Goal: Information Seeking & Learning: Check status

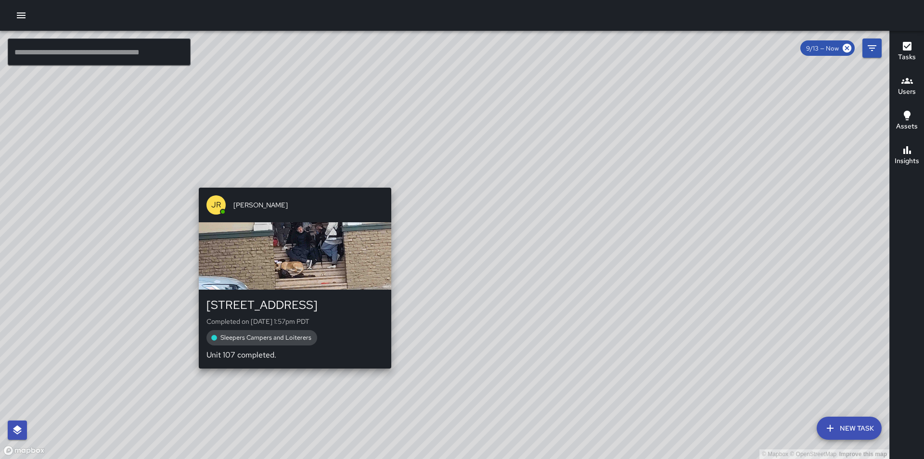
click at [290, 181] on div "© Mapbox © OpenStreetMap Improve this map JR Joaquin Rosa 345 Franklin Street C…" at bounding box center [444, 245] width 889 height 428
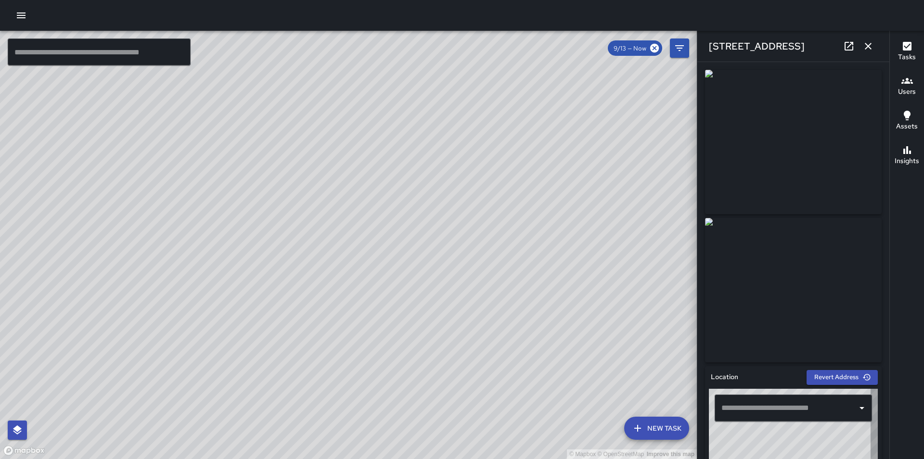
type input "**********"
click at [346, 231] on div "© Mapbox © OpenStreetMap Improve this map" at bounding box center [348, 245] width 697 height 428
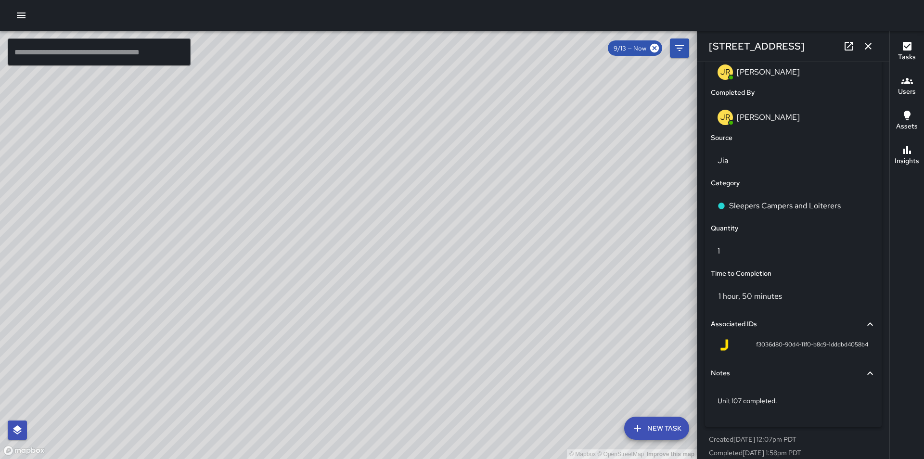
scroll to position [626, 0]
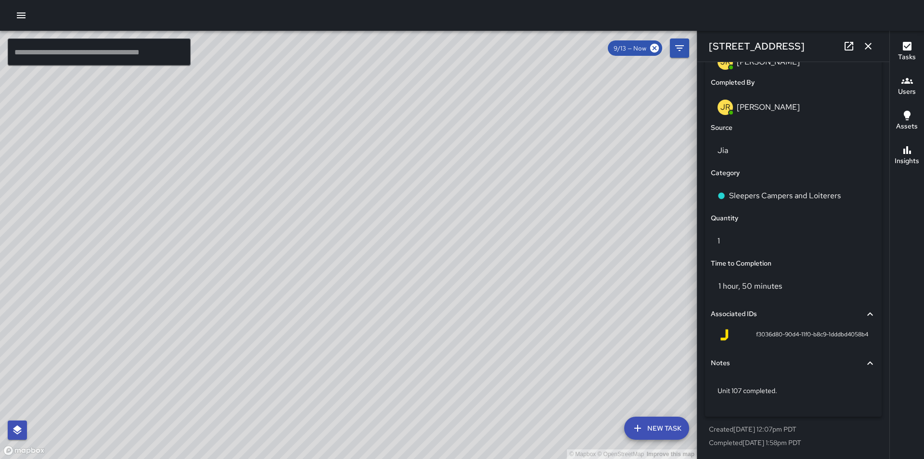
click at [870, 46] on icon "button" at bounding box center [868, 46] width 12 height 12
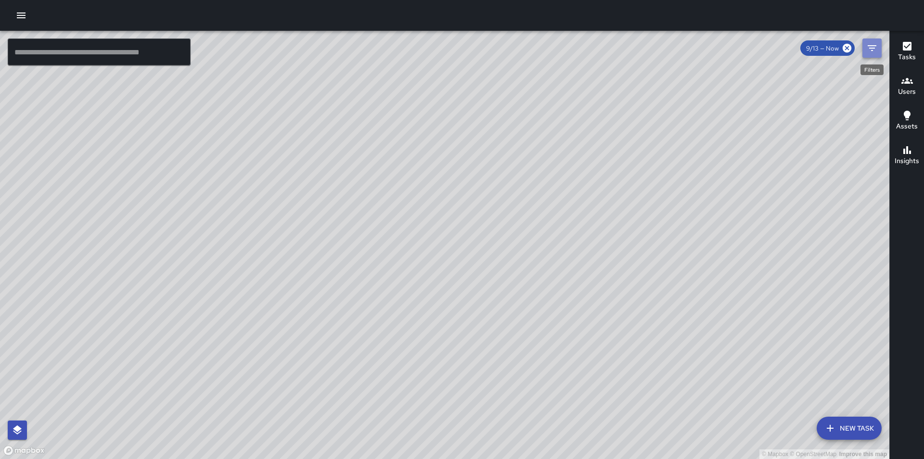
click at [873, 50] on icon "Filters" at bounding box center [871, 48] width 9 height 6
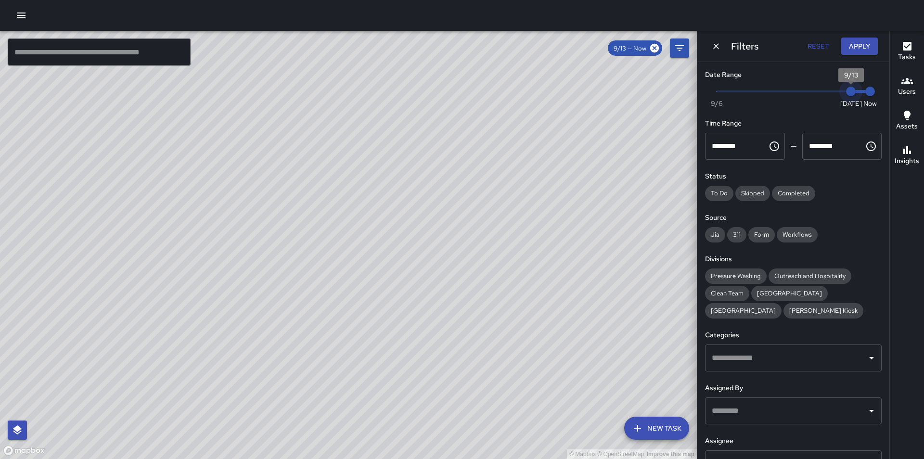
type input "*"
drag, startPoint x: 844, startPoint y: 91, endPoint x: 829, endPoint y: 89, distance: 15.7
click at [829, 89] on span "9/12" at bounding box center [831, 92] width 10 height 10
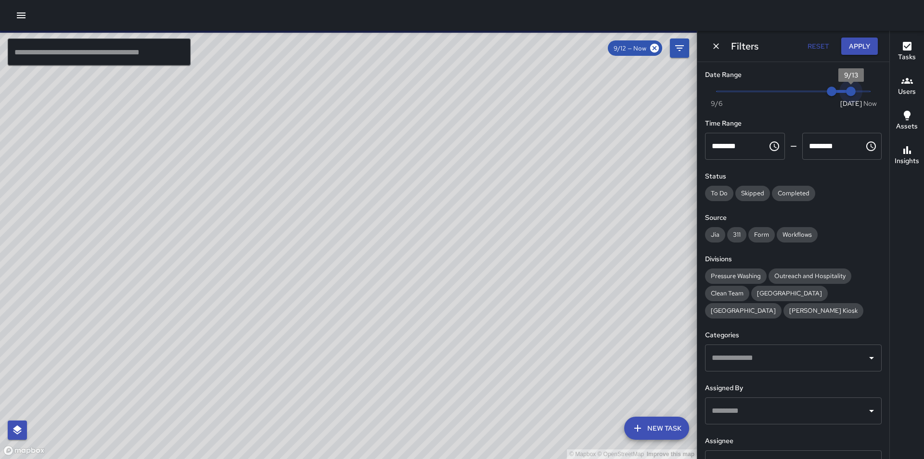
type input "*"
drag, startPoint x: 863, startPoint y: 90, endPoint x: 844, endPoint y: 91, distance: 18.8
click at [846, 91] on span "9/13" at bounding box center [851, 92] width 10 height 10
click at [860, 42] on button "Apply" at bounding box center [859, 47] width 37 height 18
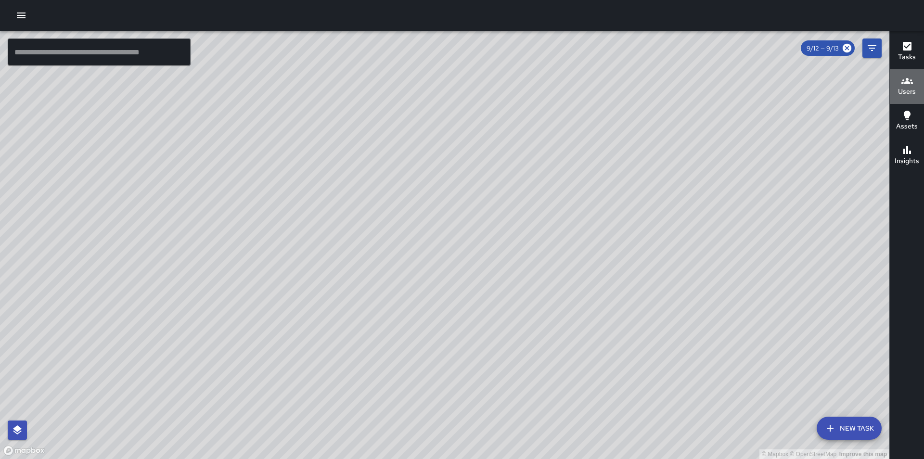
click at [915, 85] on div "Users" at bounding box center [907, 86] width 18 height 22
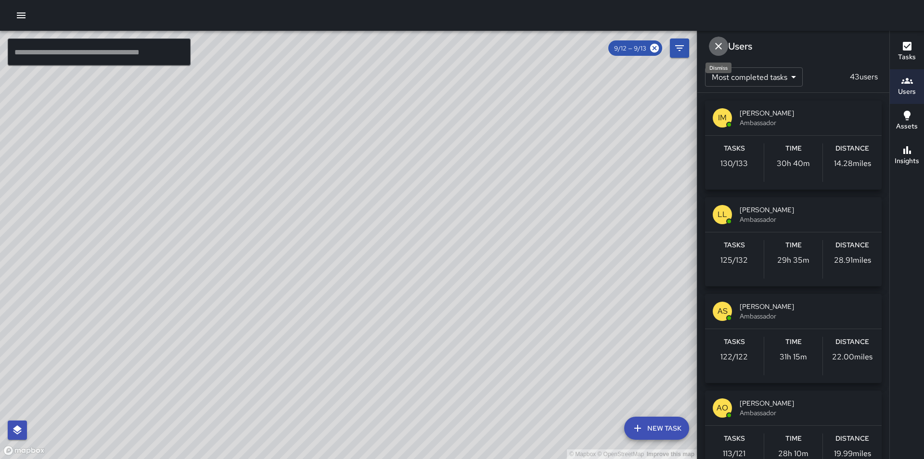
click at [715, 42] on icon "Dismiss" at bounding box center [718, 46] width 12 height 12
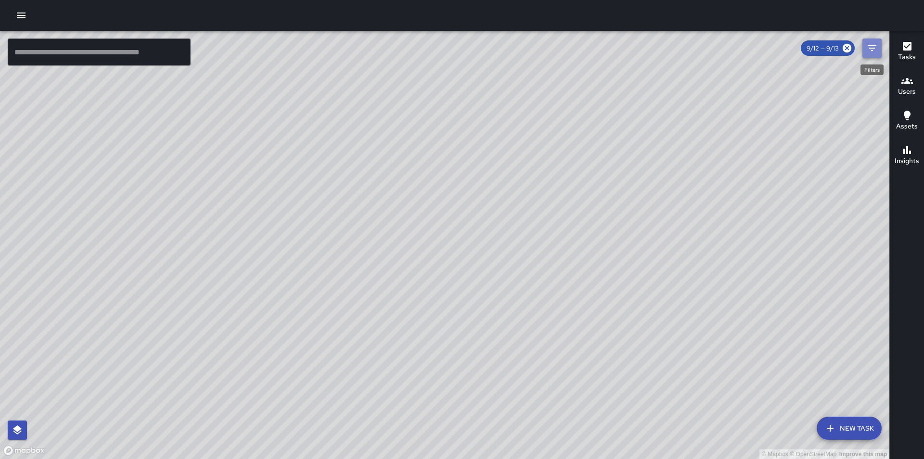
click at [872, 51] on icon "Filters" at bounding box center [872, 48] width 12 height 12
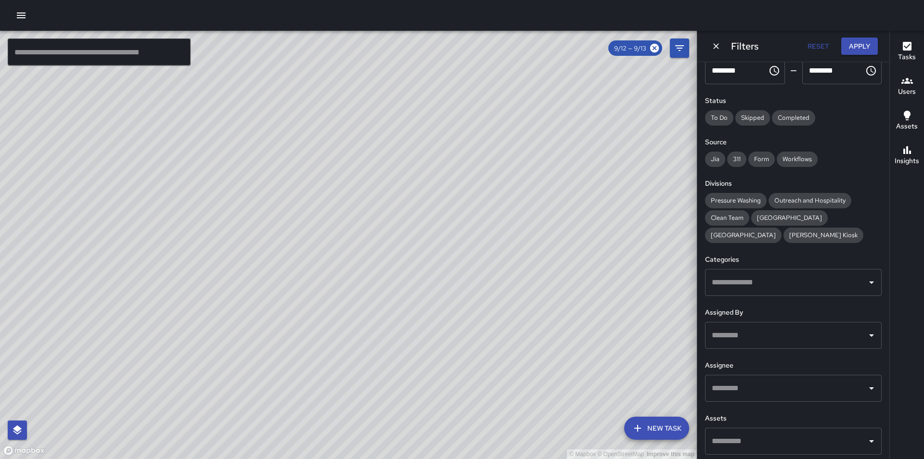
scroll to position [77, 0]
click at [791, 389] on input "text" at bounding box center [785, 387] width 153 height 18
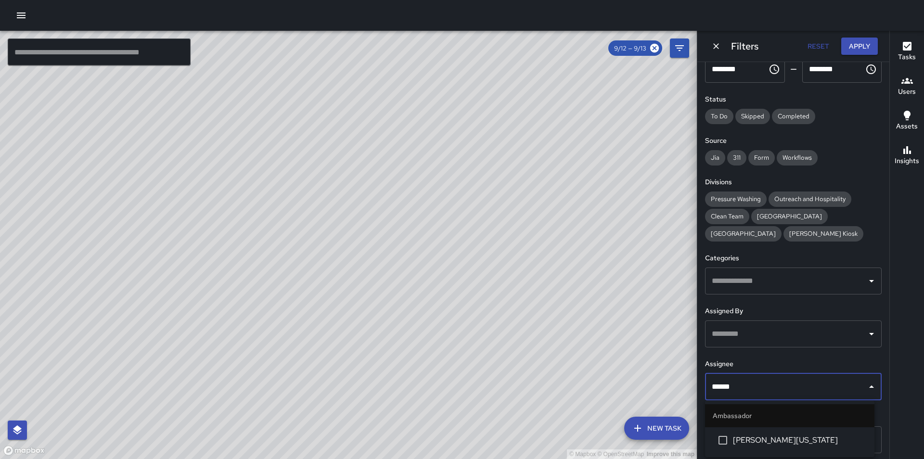
type input "*******"
click at [788, 440] on span "Leonard Washington" at bounding box center [800, 440] width 134 height 12
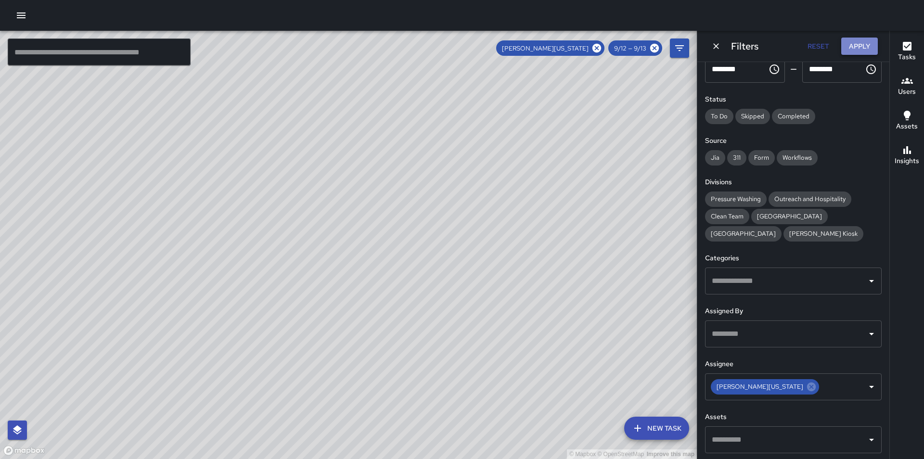
click at [860, 45] on button "Apply" at bounding box center [859, 47] width 37 height 18
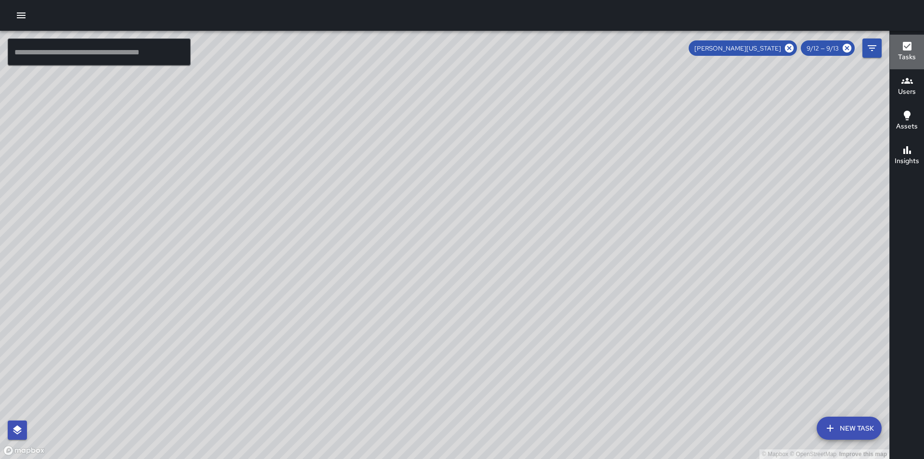
click at [904, 44] on icon "button" at bounding box center [906, 46] width 9 height 9
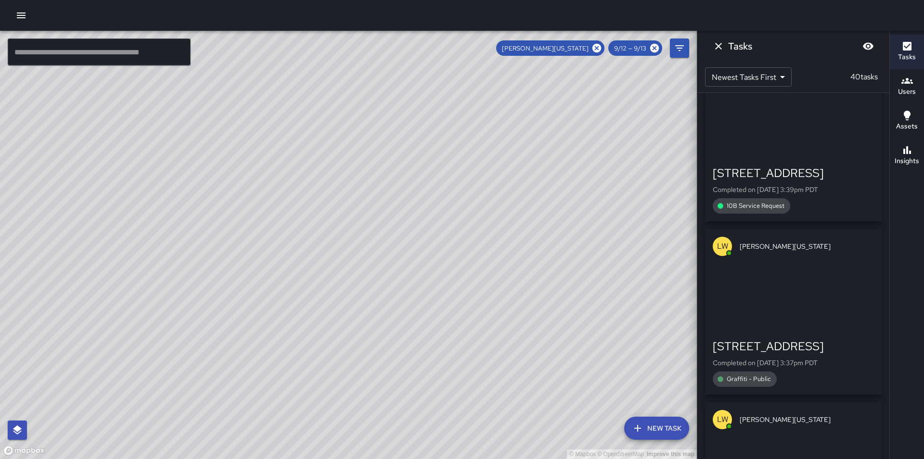
scroll to position [4092, 0]
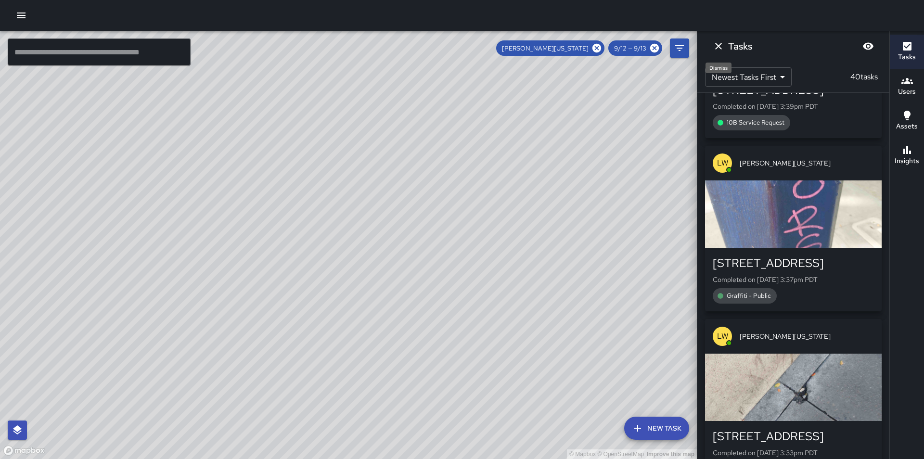
click at [718, 45] on icon "Dismiss" at bounding box center [718, 46] width 12 height 12
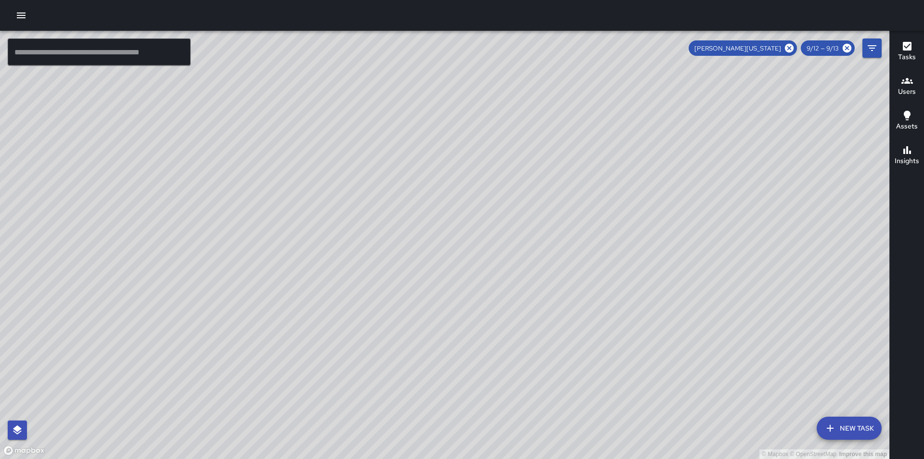
drag, startPoint x: 733, startPoint y: 235, endPoint x: 625, endPoint y: 338, distance: 148.7
click at [625, 338] on div "© Mapbox © OpenStreetMap Improve this map" at bounding box center [444, 245] width 889 height 428
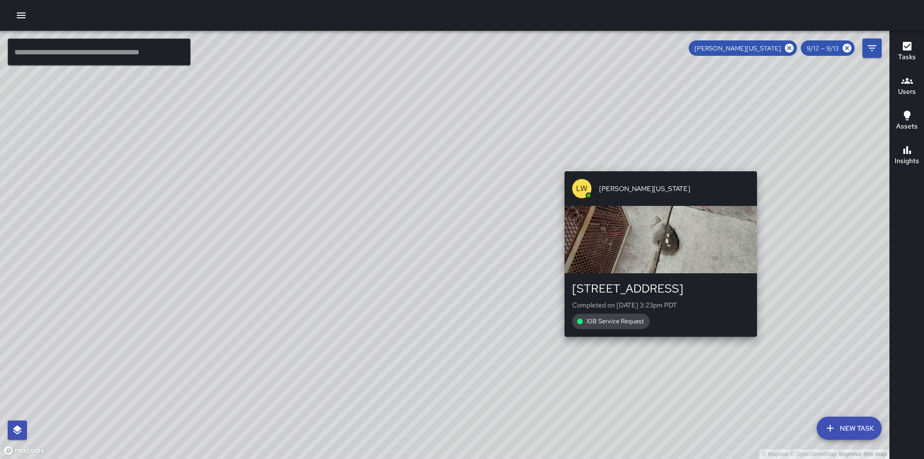
click at [656, 166] on div "© Mapbox © OpenStreetMap Improve this map LW Leonard Washington 99 Hyde Street …" at bounding box center [444, 245] width 889 height 428
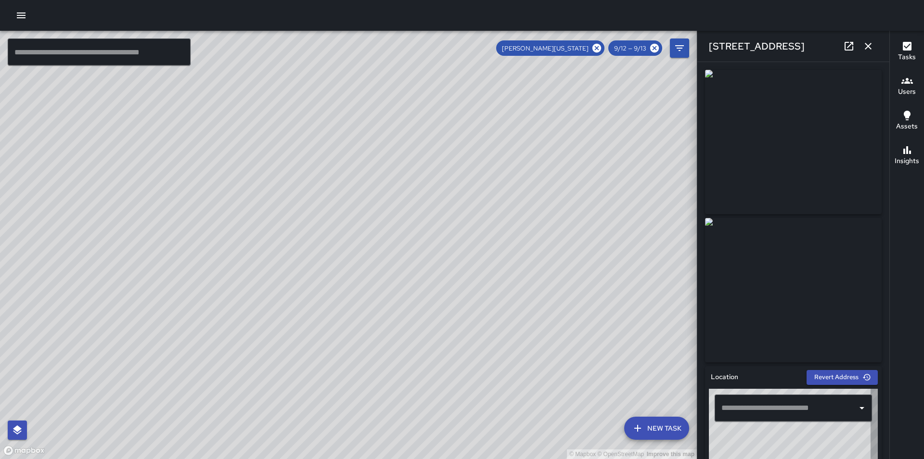
type input "**********"
click at [868, 49] on icon "button" at bounding box center [868, 46] width 12 height 12
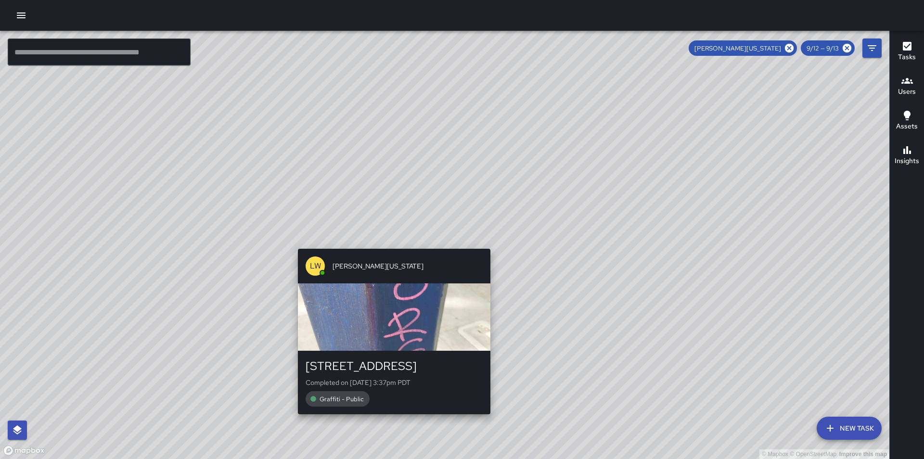
click at [490, 244] on div "© Mapbox © OpenStreetMap Improve this map LW Leonard Washington 50 Hyde Street …" at bounding box center [444, 245] width 889 height 428
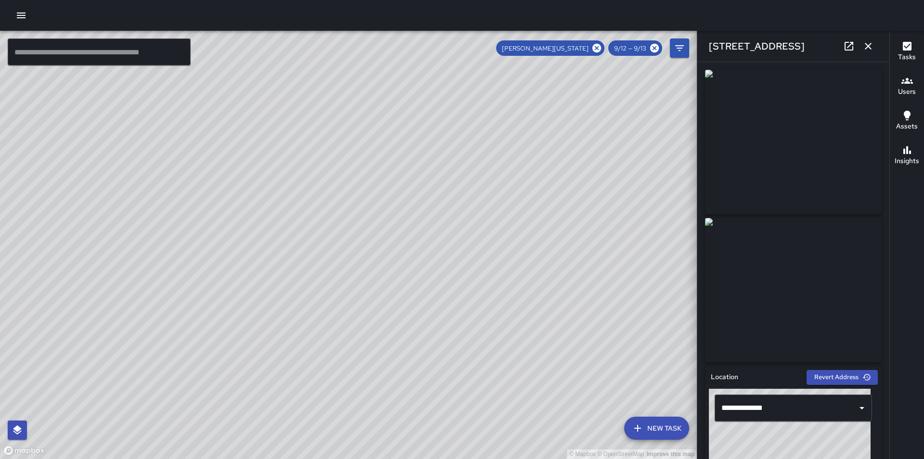
click at [305, 255] on div "© Mapbox © OpenStreetMap Improve this map LW Leonard Washington 99 Hyde Street …" at bounding box center [348, 245] width 697 height 428
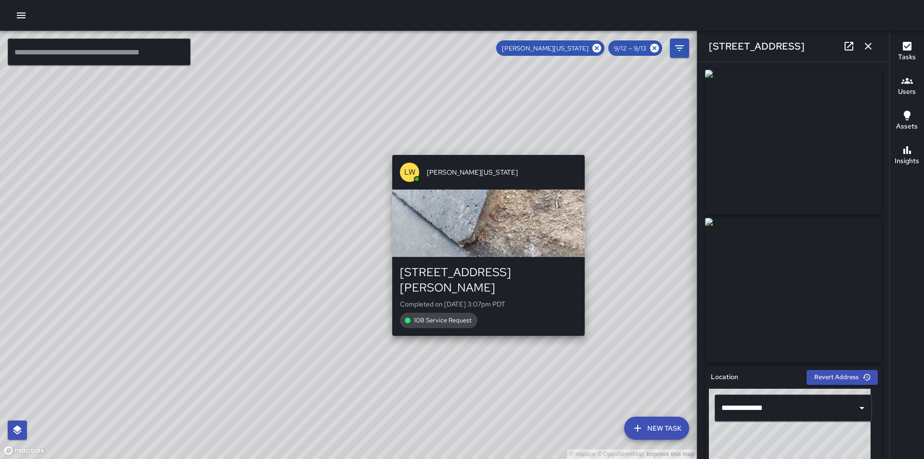
click at [589, 322] on div "© Mapbox © OpenStreetMap Improve this map LW Leonard Washington 79 Mcallister S…" at bounding box center [348, 245] width 697 height 428
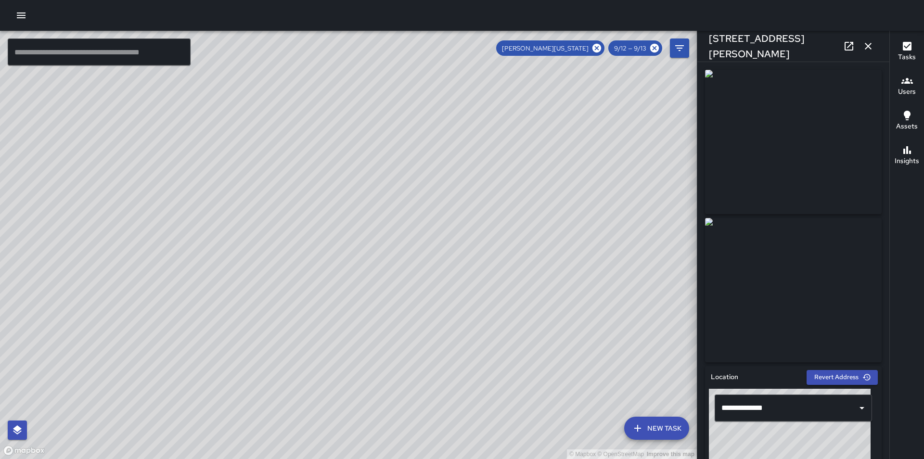
type input "**********"
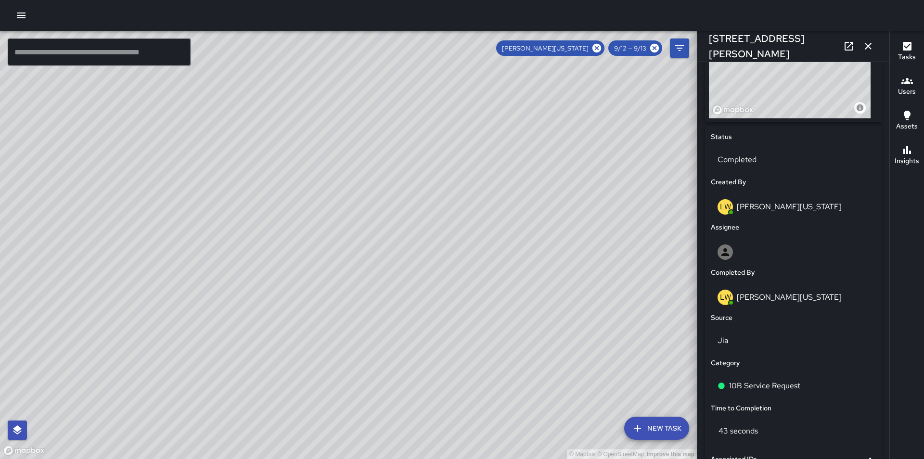
scroll to position [391, 0]
click at [787, 387] on p "10B Service Request" at bounding box center [764, 386] width 71 height 12
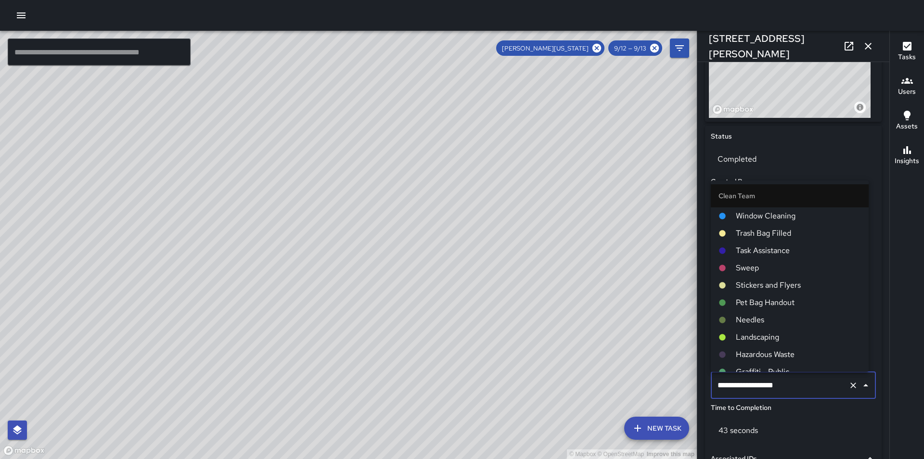
scroll to position [522, 0]
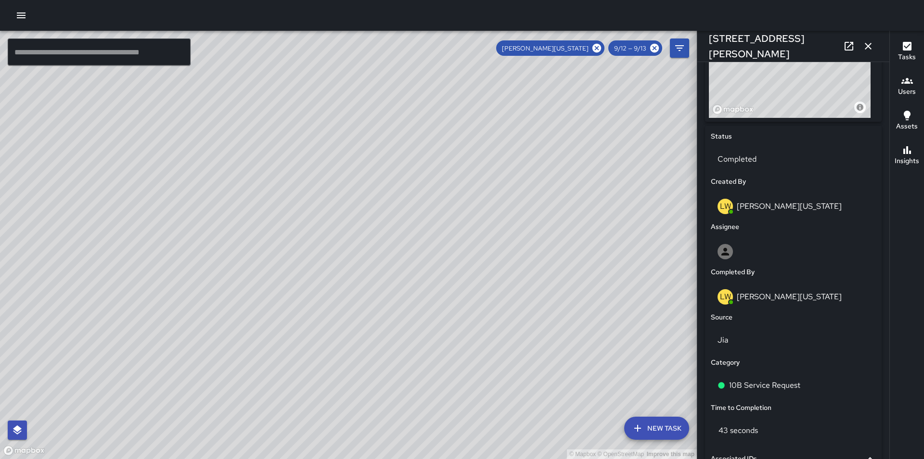
click at [645, 293] on div "© Mapbox © OpenStreetMap Improve this map" at bounding box center [348, 245] width 697 height 428
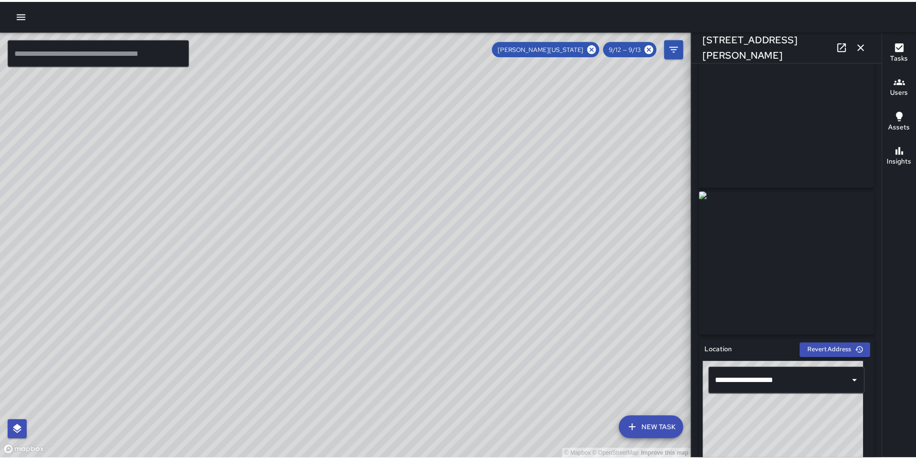
scroll to position [0, 0]
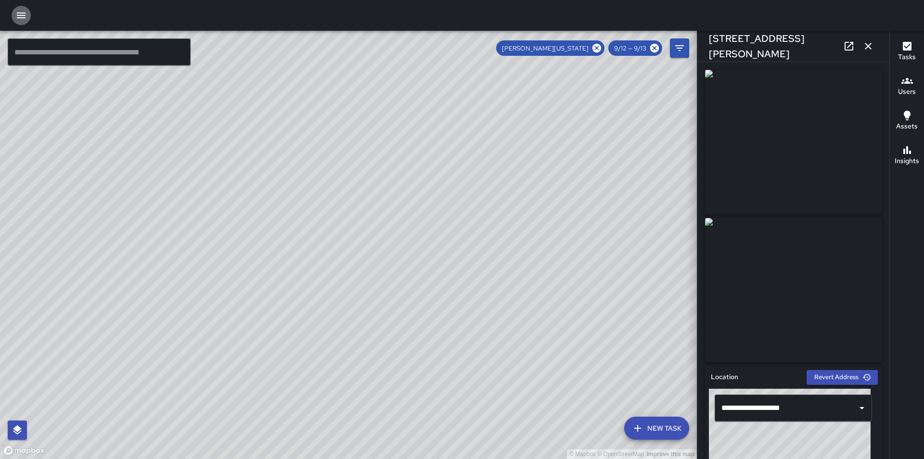
click at [19, 15] on icon "button" at bounding box center [21, 16] width 9 height 6
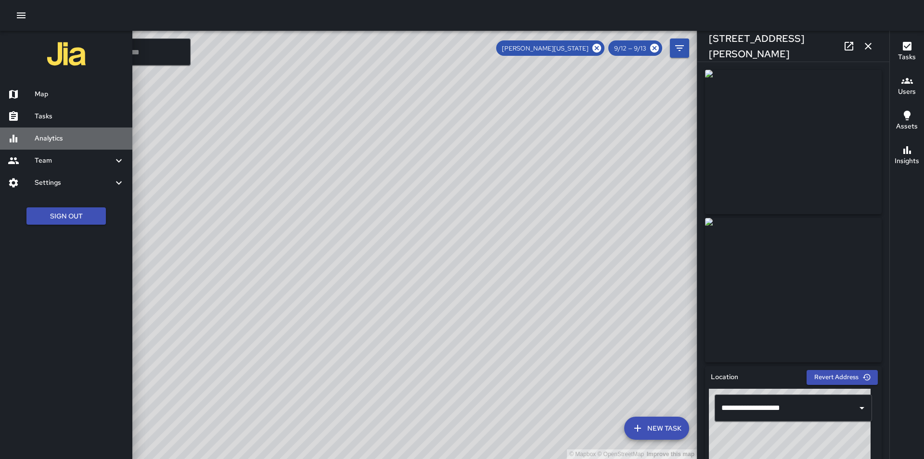
click at [76, 136] on h6 "Analytics" at bounding box center [80, 138] width 90 height 11
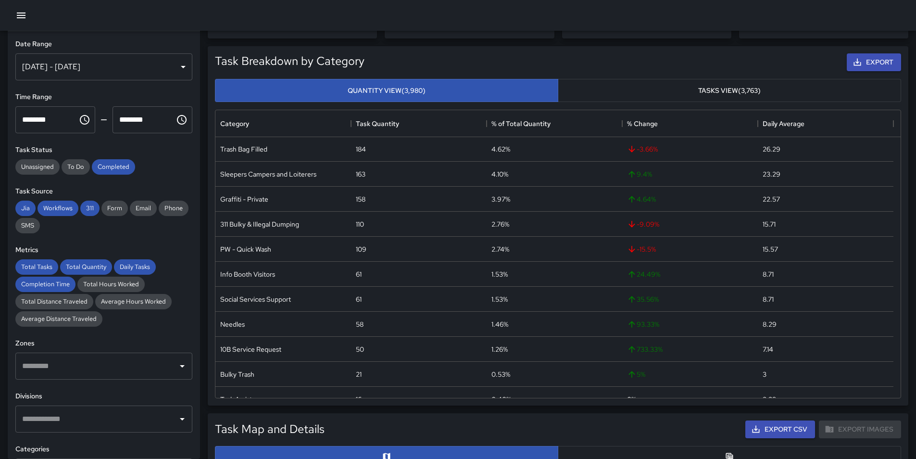
scroll to position [154, 0]
click at [23, 20] on icon "button" at bounding box center [21, 16] width 12 height 12
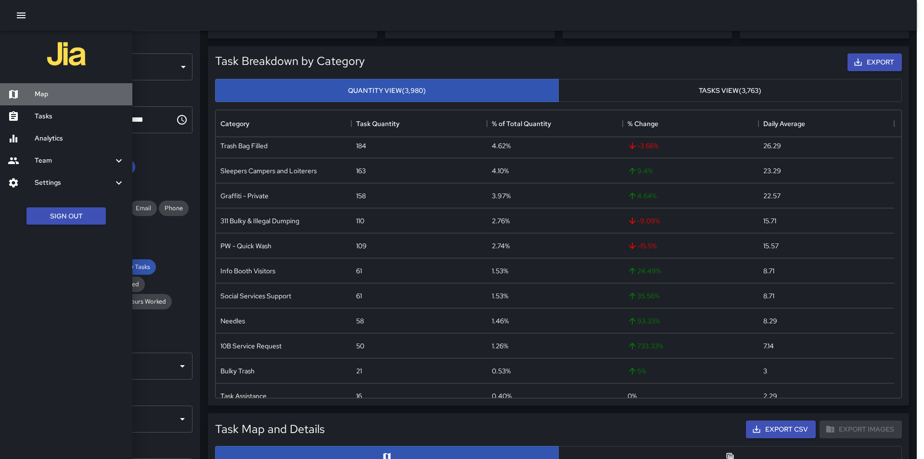
click at [47, 99] on h6 "Map" at bounding box center [80, 94] width 90 height 11
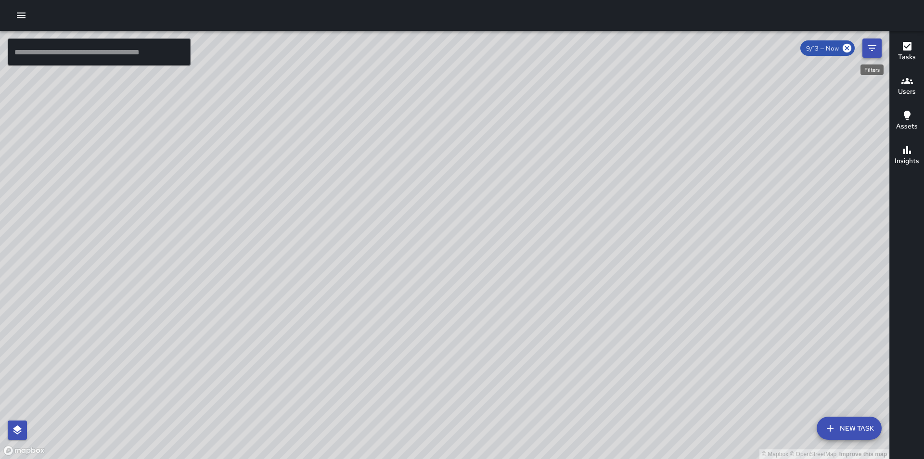
click at [873, 51] on icon "Filters" at bounding box center [872, 48] width 12 height 12
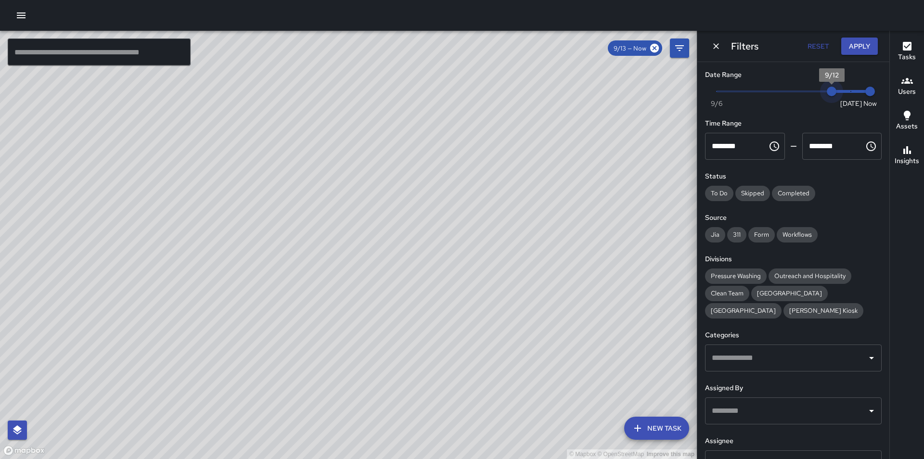
type input "*"
drag, startPoint x: 845, startPoint y: 92, endPoint x: 831, endPoint y: 90, distance: 14.5
click at [831, 90] on span "9/12" at bounding box center [831, 92] width 10 height 10
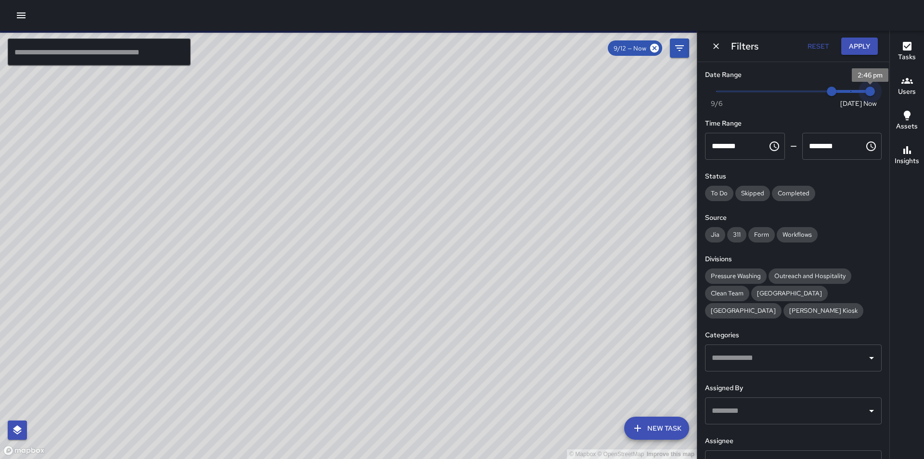
type input "*"
drag, startPoint x: 864, startPoint y: 93, endPoint x: 846, endPoint y: 91, distance: 18.3
click at [846, 91] on span "9/13" at bounding box center [851, 92] width 10 height 10
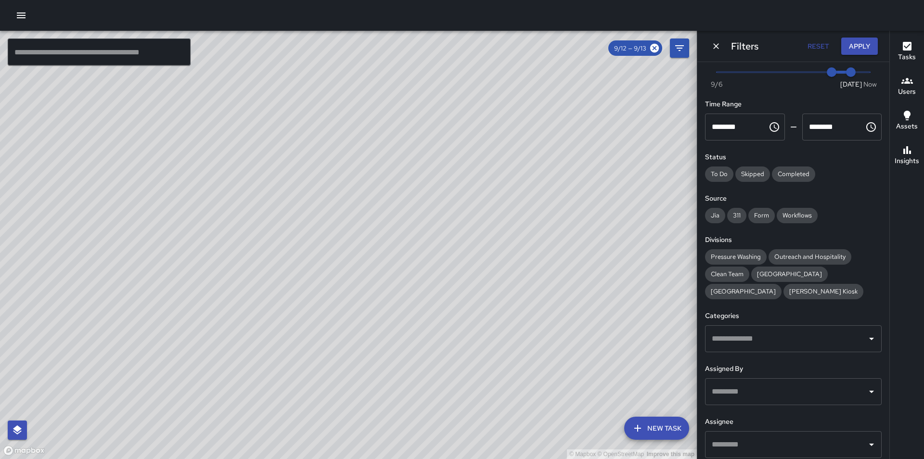
scroll to position [58, 0]
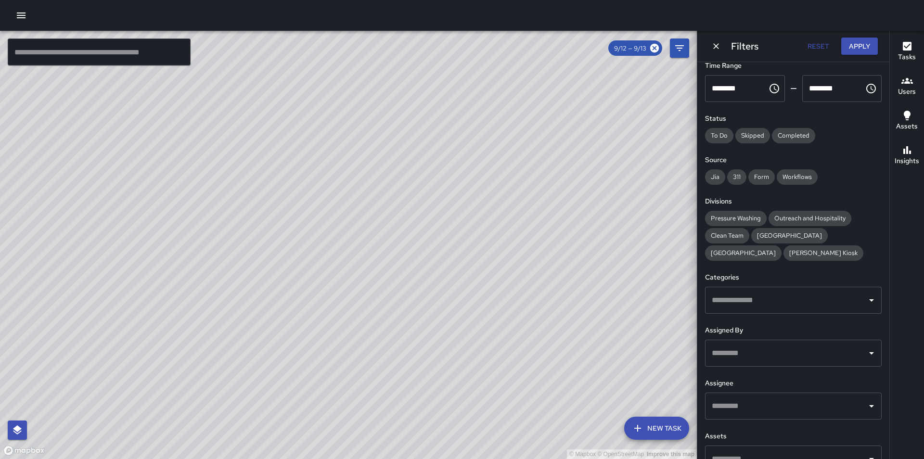
click at [789, 409] on input "text" at bounding box center [785, 406] width 153 height 18
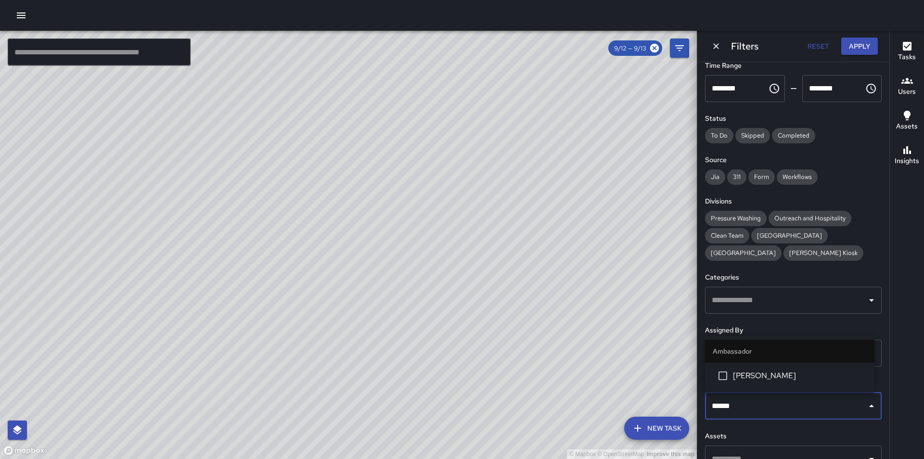
type input "*******"
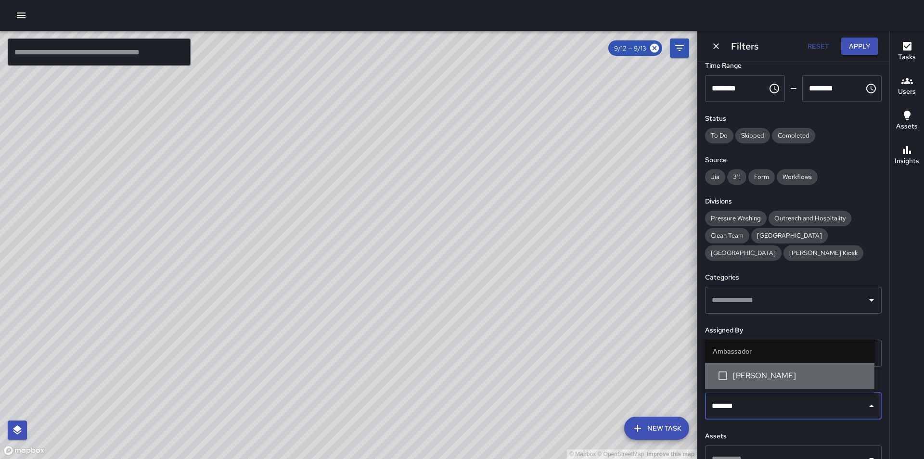
click at [777, 378] on span "[PERSON_NAME]" at bounding box center [800, 376] width 134 height 12
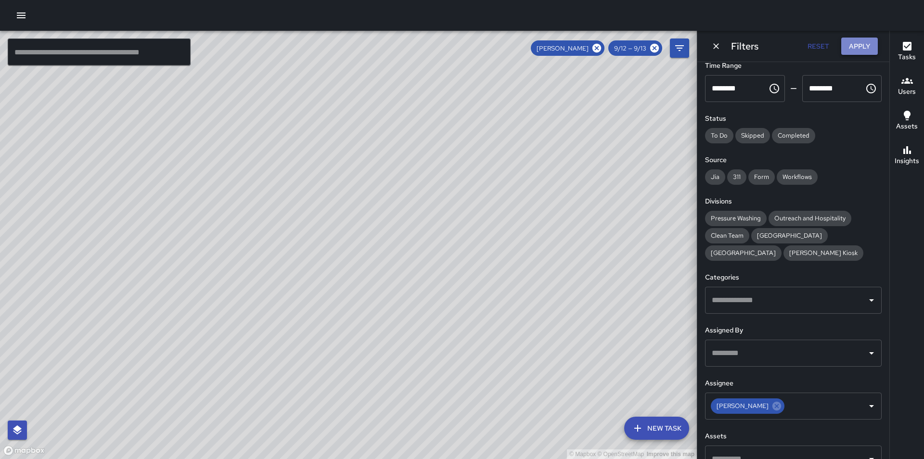
click at [856, 43] on button "Apply" at bounding box center [859, 47] width 37 height 18
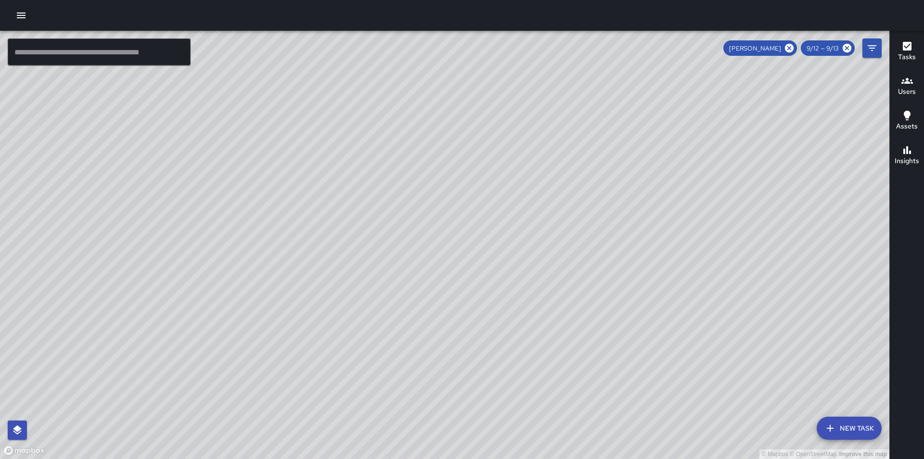
click at [913, 61] on h6 "Tasks" at bounding box center [907, 57] width 18 height 11
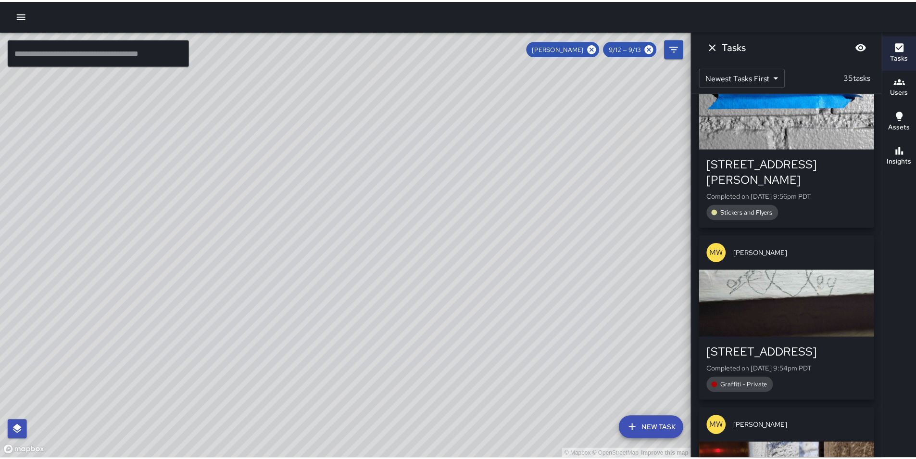
scroll to position [3061, 0]
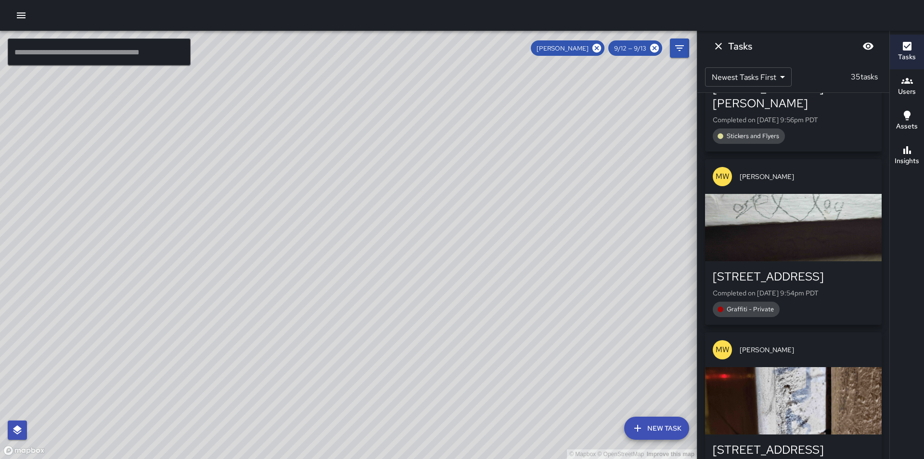
drag, startPoint x: 373, startPoint y: 338, endPoint x: 533, endPoint y: 414, distance: 176.9
click at [533, 414] on div "© Mapbox © OpenStreetMap Improve this map" at bounding box center [348, 245] width 697 height 428
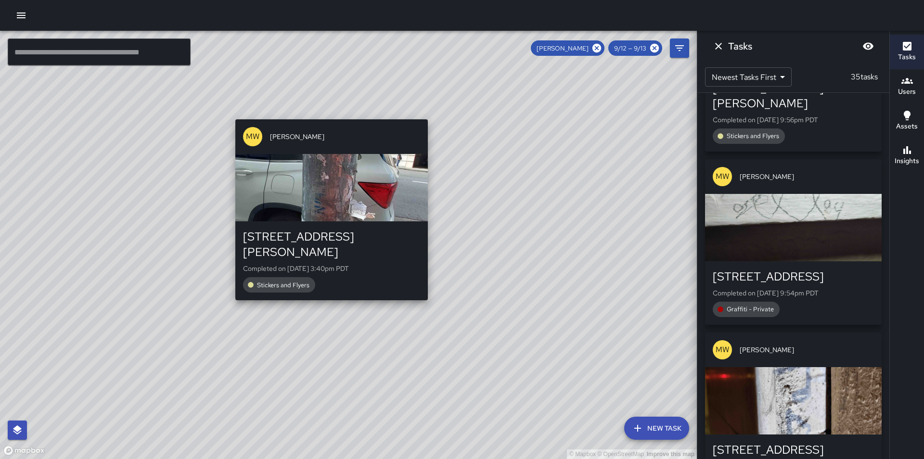
click at [327, 114] on div "© Mapbox © OpenStreetMap Improve this map MW Matthew Walsh 701 Van Ness Avenue …" at bounding box center [348, 245] width 697 height 428
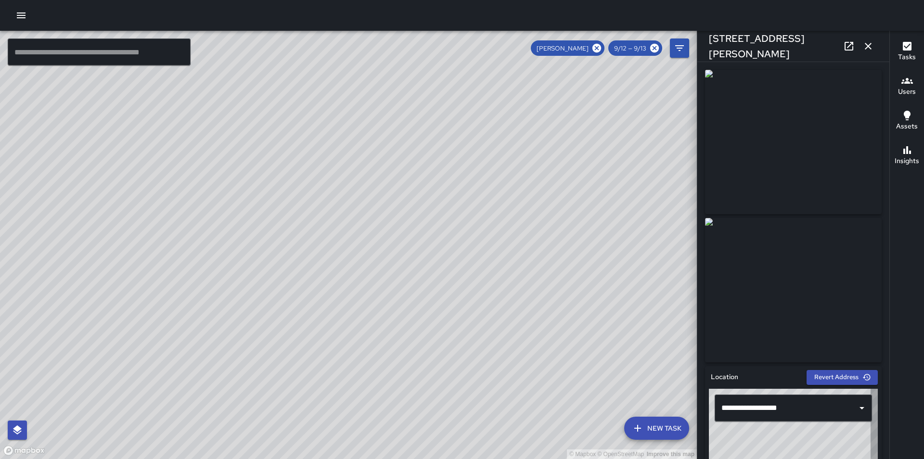
type input "**********"
drag, startPoint x: 357, startPoint y: 383, endPoint x: 384, endPoint y: 259, distance: 126.9
click at [384, 259] on div "© Mapbox © OpenStreetMap Improve this map" at bounding box center [348, 245] width 697 height 428
drag, startPoint x: 461, startPoint y: 341, endPoint x: 435, endPoint y: 248, distance: 96.4
click at [435, 248] on div "© Mapbox © OpenStreetMap Improve this map" at bounding box center [348, 245] width 697 height 428
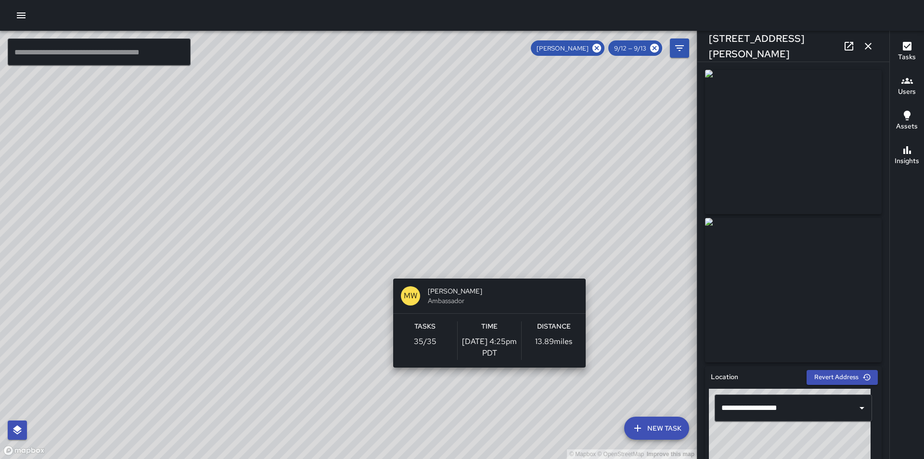
drag, startPoint x: 474, startPoint y: 341, endPoint x: 490, endPoint y: 235, distance: 106.5
click at [490, 235] on div "© Mapbox © OpenStreetMap Improve this map MW Matthew Walsh Ambassador Tasks 35 …" at bounding box center [348, 245] width 697 height 428
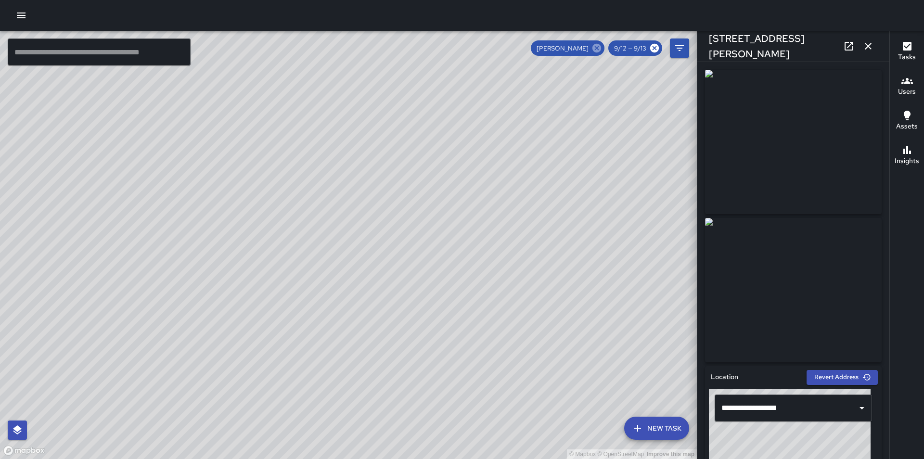
click at [597, 47] on icon at bounding box center [596, 48] width 9 height 9
click at [868, 47] on icon "button" at bounding box center [868, 46] width 12 height 12
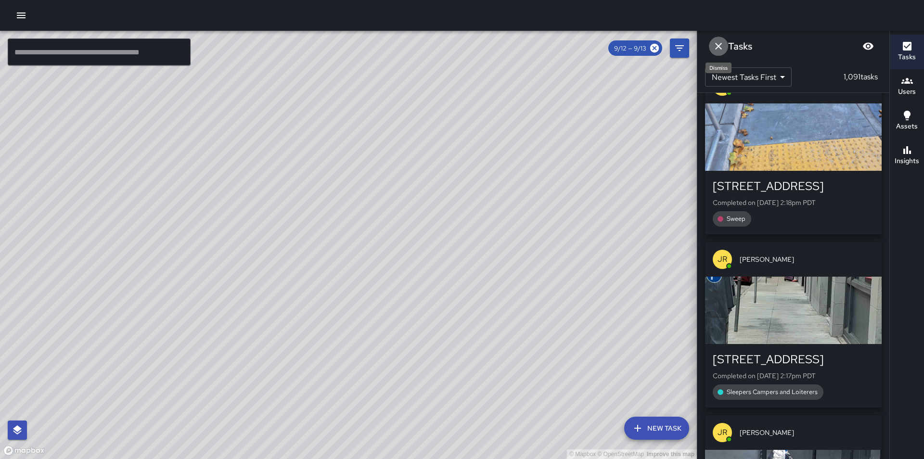
click at [718, 48] on icon "Dismiss" at bounding box center [718, 46] width 12 height 12
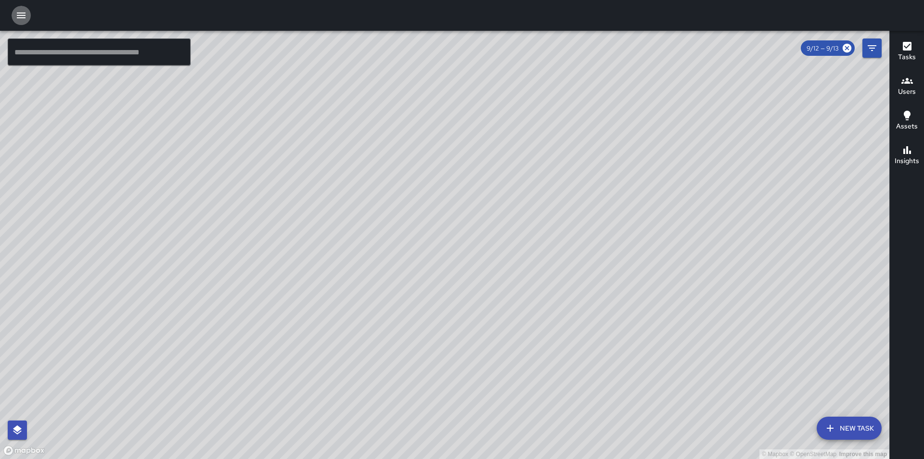
click at [21, 16] on icon "button" at bounding box center [21, 16] width 9 height 6
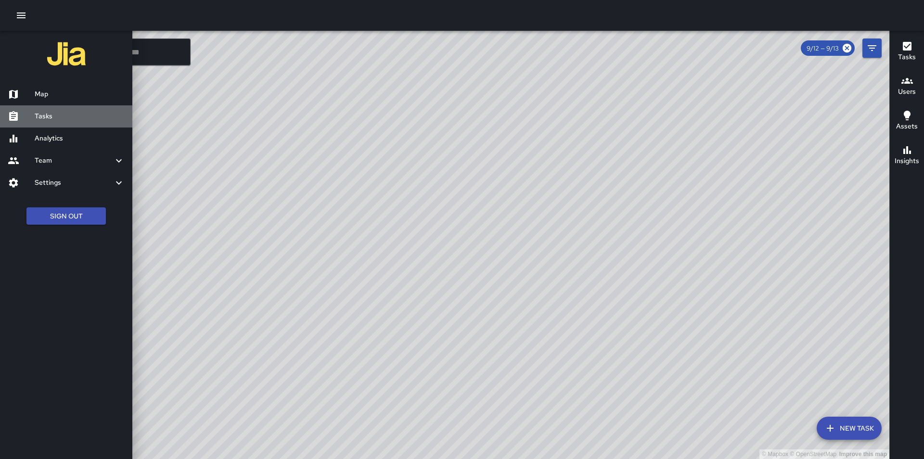
click at [50, 117] on h6 "Tasks" at bounding box center [80, 116] width 90 height 11
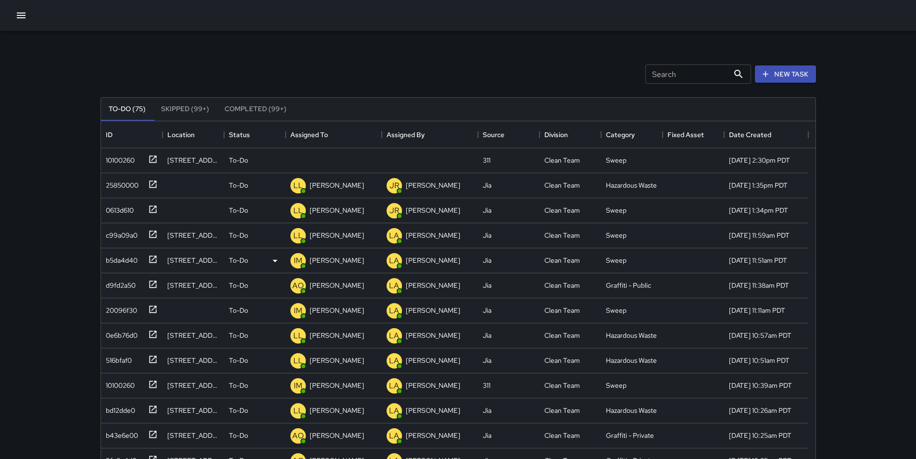
scroll to position [400, 708]
click at [133, 158] on div "10100260" at bounding box center [118, 158] width 33 height 13
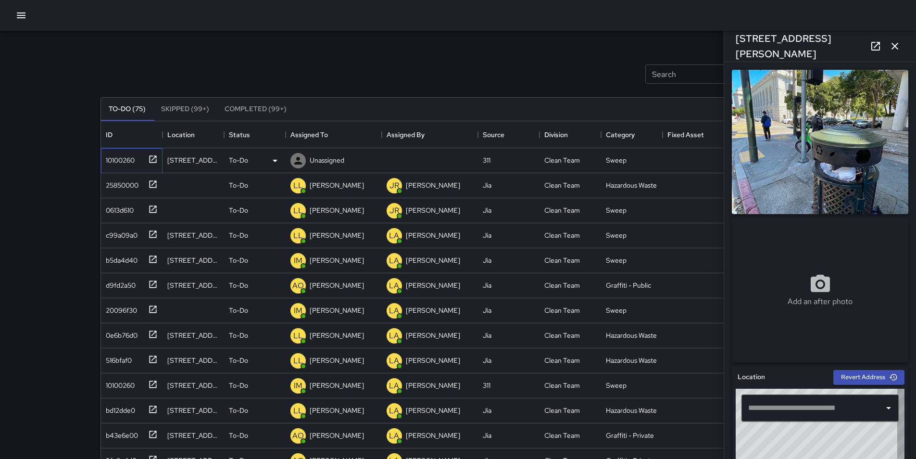
type input "**********"
click at [274, 160] on icon at bounding box center [275, 161] width 5 height 2
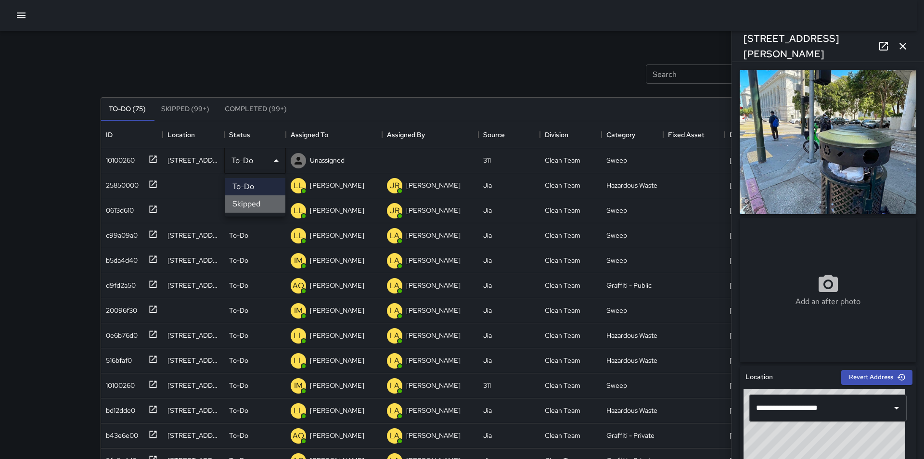
click at [269, 202] on li "Skipped" at bounding box center [255, 203] width 61 height 17
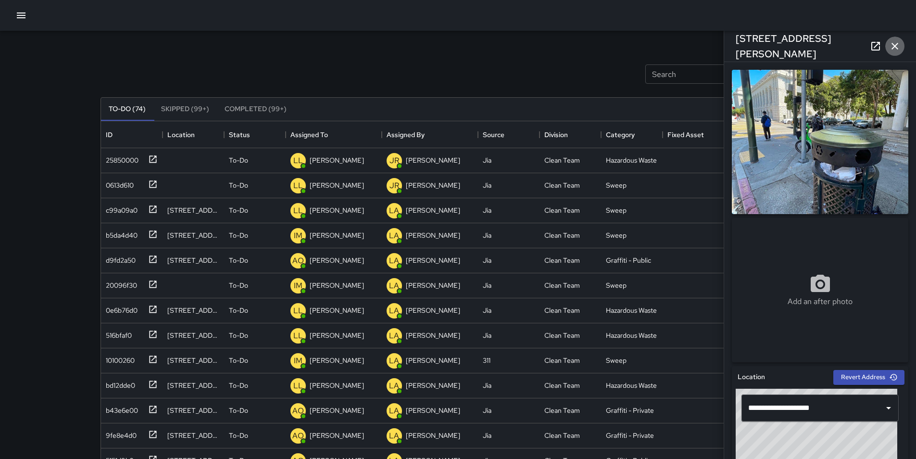
click at [894, 46] on icon "button" at bounding box center [895, 46] width 7 height 7
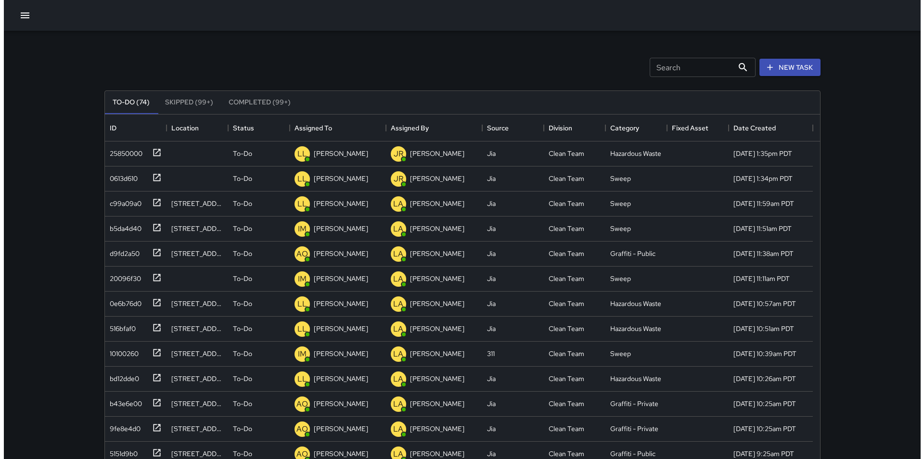
scroll to position [0, 0]
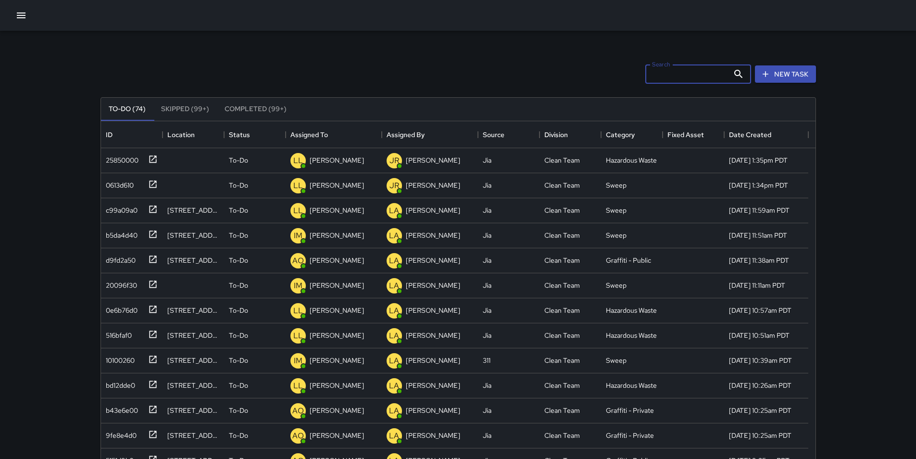
click at [696, 72] on input "Search" at bounding box center [688, 73] width 84 height 19
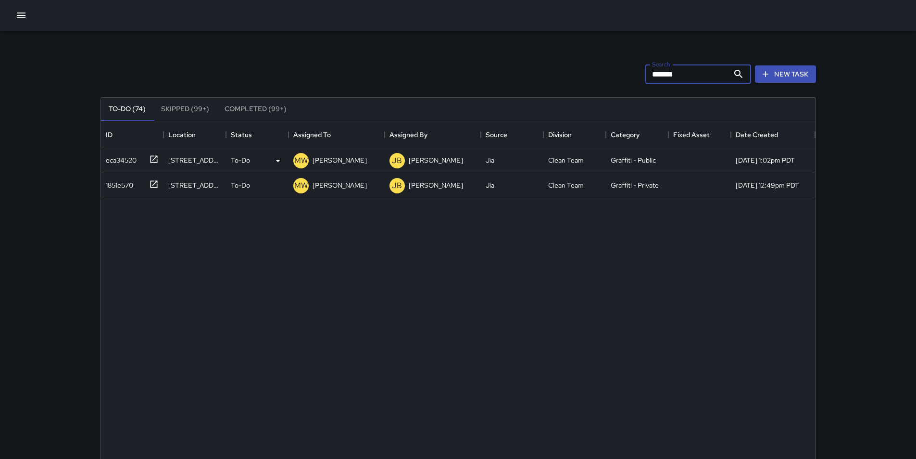
type input "*******"
click at [118, 156] on div "eca34520" at bounding box center [119, 158] width 35 height 13
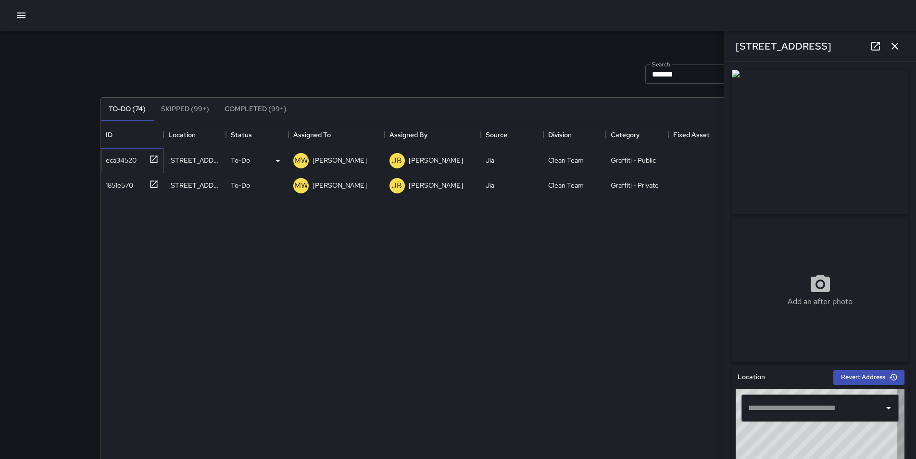
type input "**********"
click at [891, 46] on icon "button" at bounding box center [895, 46] width 12 height 12
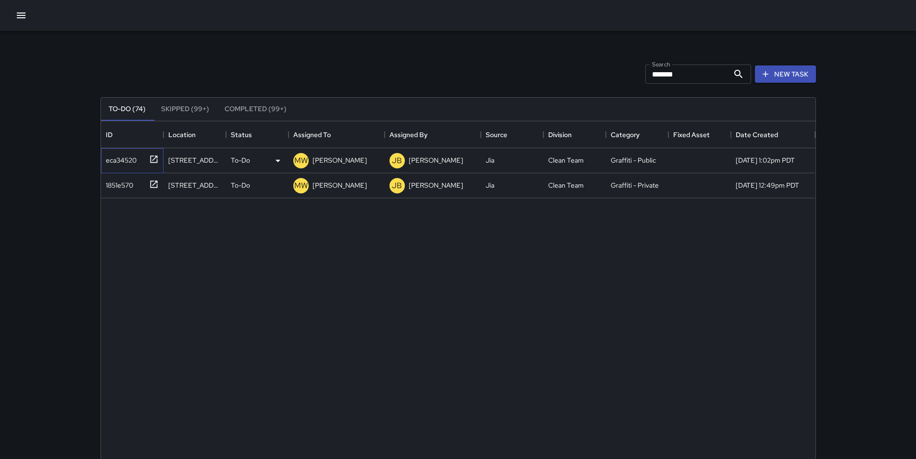
click at [133, 162] on div "eca34520" at bounding box center [119, 158] width 35 height 13
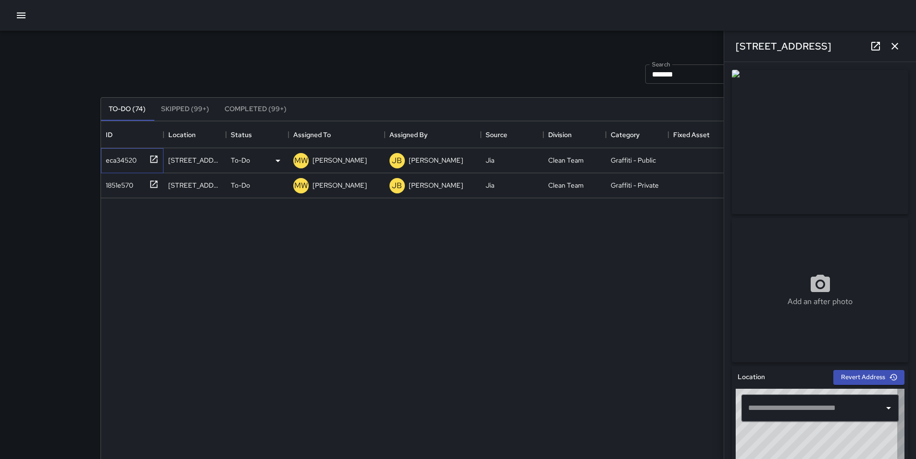
type input "**********"
click at [876, 44] on icon at bounding box center [876, 46] width 12 height 12
click at [118, 182] on div "1851e570" at bounding box center [117, 183] width 31 height 13
type input "**********"
click at [874, 41] on icon at bounding box center [876, 46] width 12 height 12
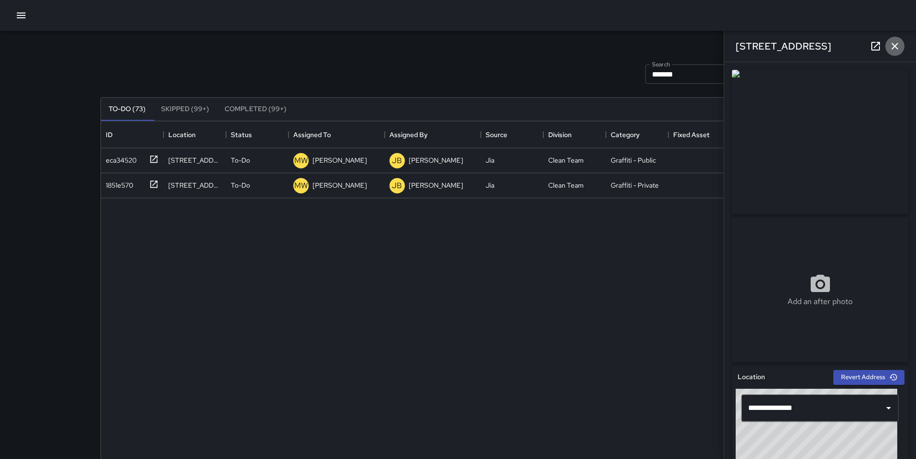
click at [899, 44] on icon "button" at bounding box center [895, 46] width 12 height 12
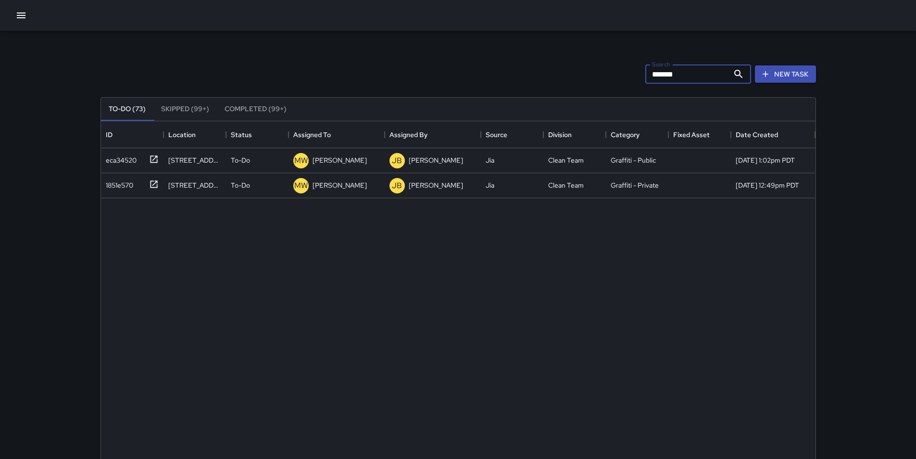
click at [699, 74] on input "*******" at bounding box center [688, 73] width 84 height 19
type input "*"
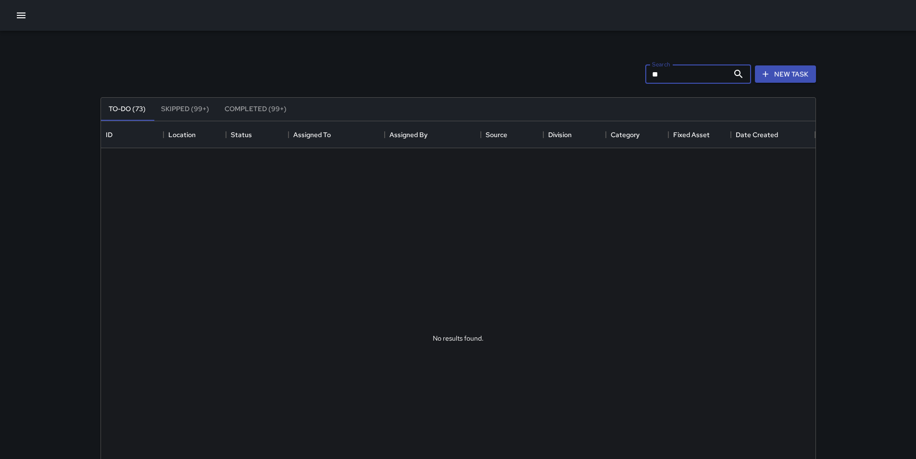
type input "*"
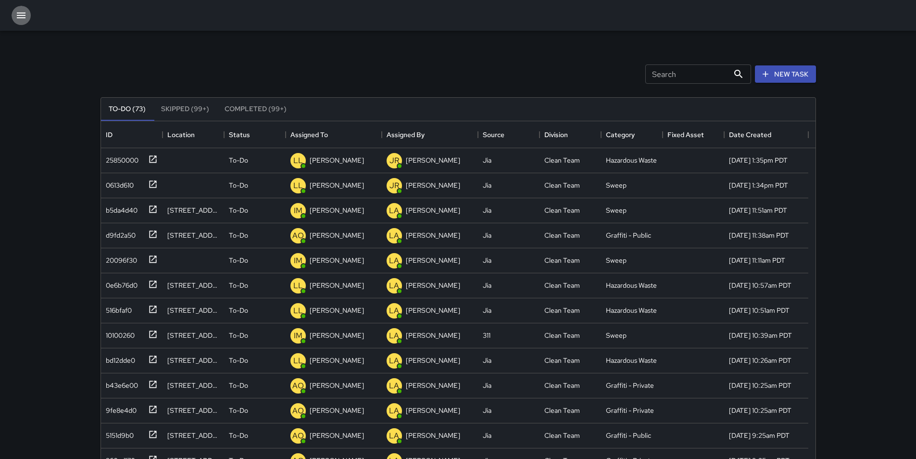
click at [25, 14] on icon "button" at bounding box center [21, 16] width 12 height 12
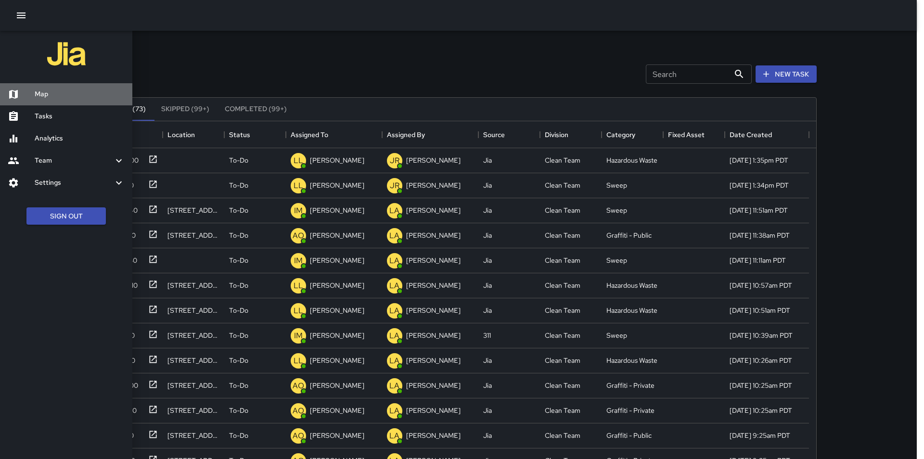
click at [60, 93] on h6 "Map" at bounding box center [80, 94] width 90 height 11
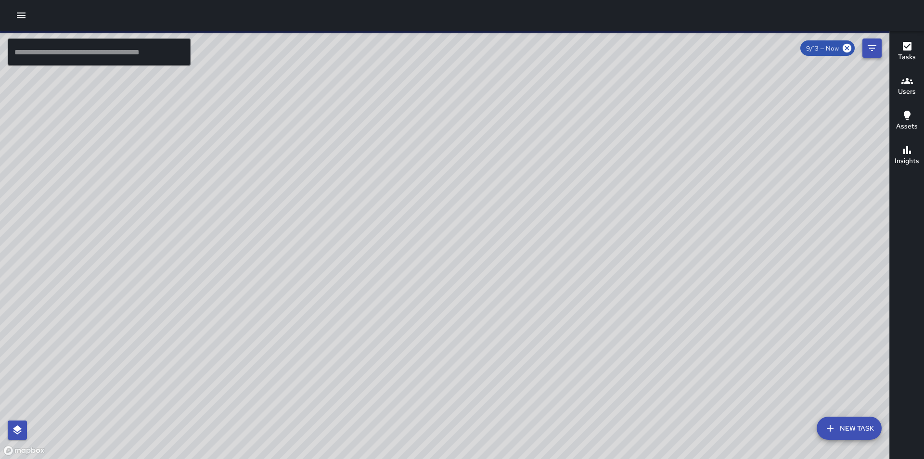
click at [871, 47] on icon "Filters" at bounding box center [872, 48] width 12 height 12
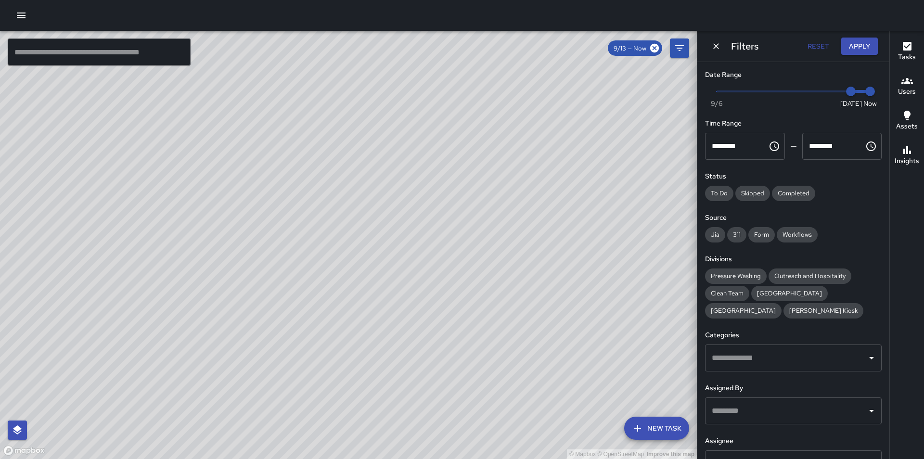
type input "*"
click at [830, 90] on span "Now Today 9/6 9/12 2:54 pm" at bounding box center [792, 91] width 153 height 14
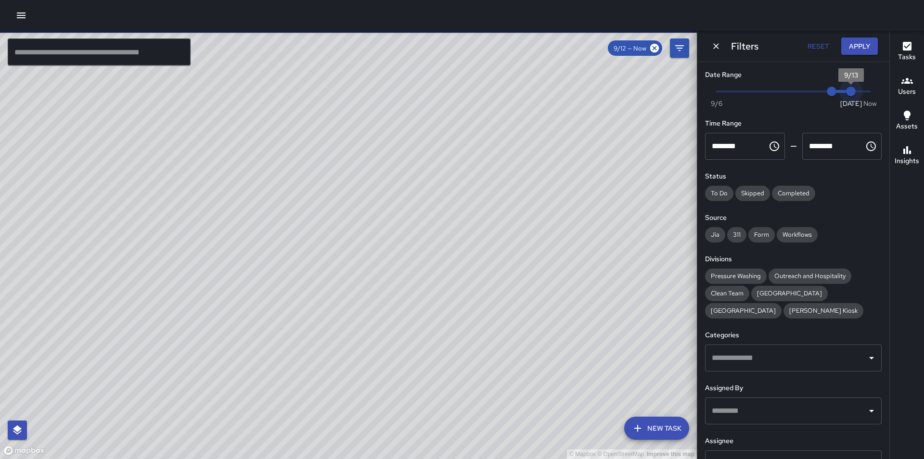
type input "*"
click at [844, 91] on span "Now Today 9/6 9/12 9/13" at bounding box center [792, 91] width 153 height 14
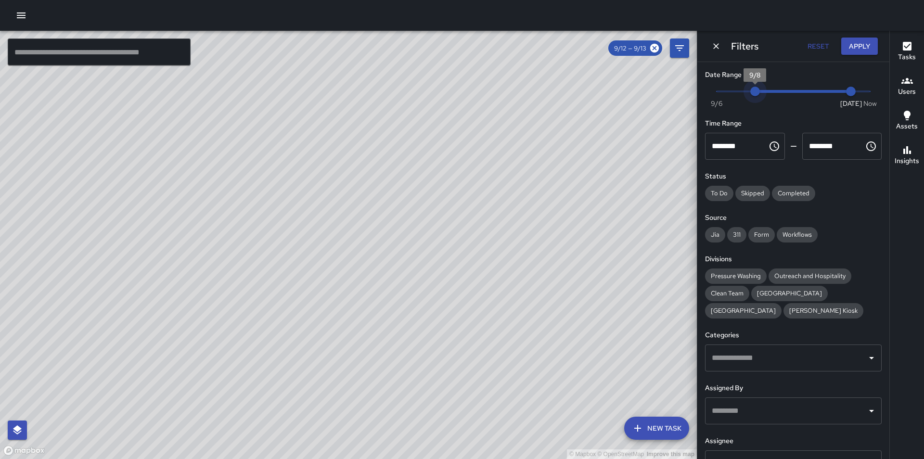
drag, startPoint x: 826, startPoint y: 89, endPoint x: 747, endPoint y: 89, distance: 78.9
click at [750, 89] on span "9/8" at bounding box center [755, 92] width 10 height 10
type input "*"
drag, startPoint x: 754, startPoint y: 89, endPoint x: 762, endPoint y: 89, distance: 8.7
click at [769, 89] on span "9/9" at bounding box center [774, 92] width 10 height 10
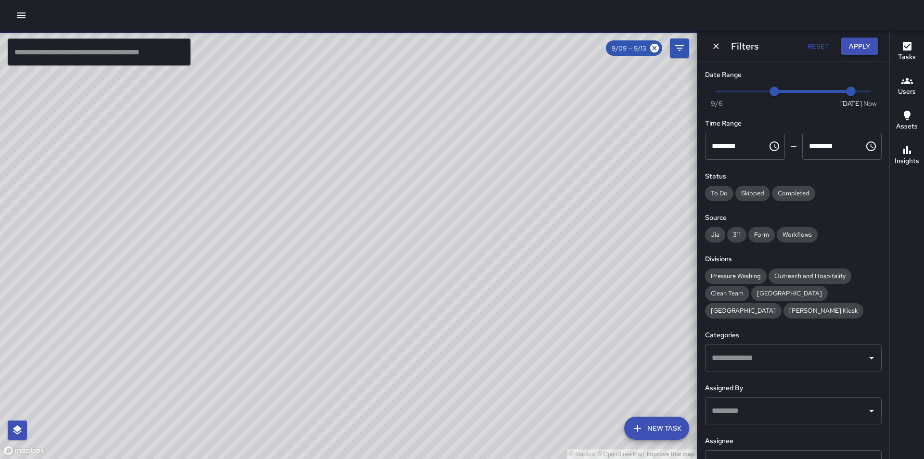
click at [857, 47] on button "Apply" at bounding box center [859, 47] width 37 height 18
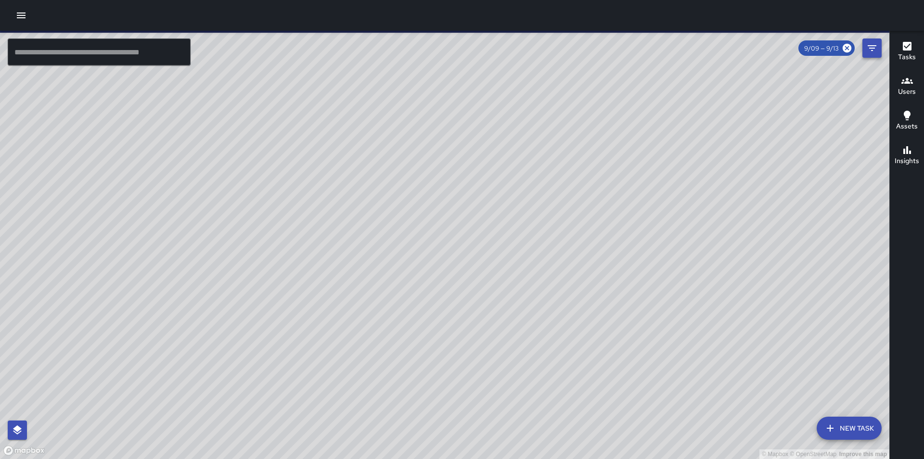
click at [872, 49] on icon "Filters" at bounding box center [872, 48] width 12 height 12
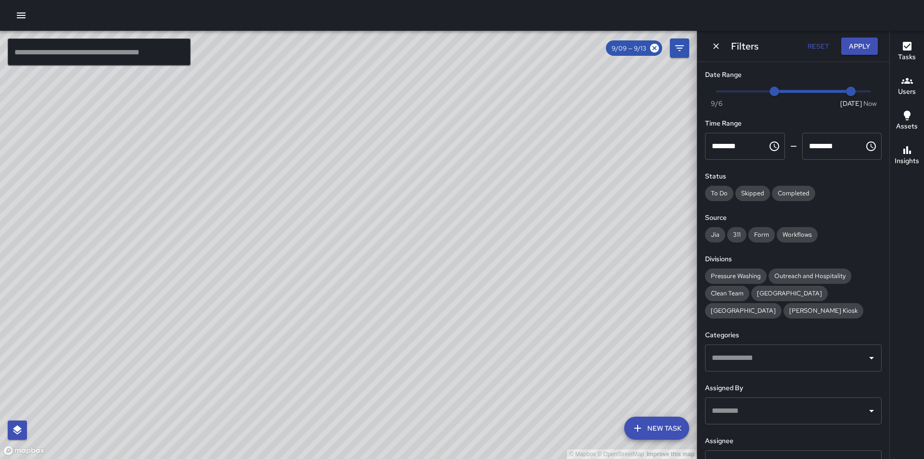
scroll to position [58, 0]
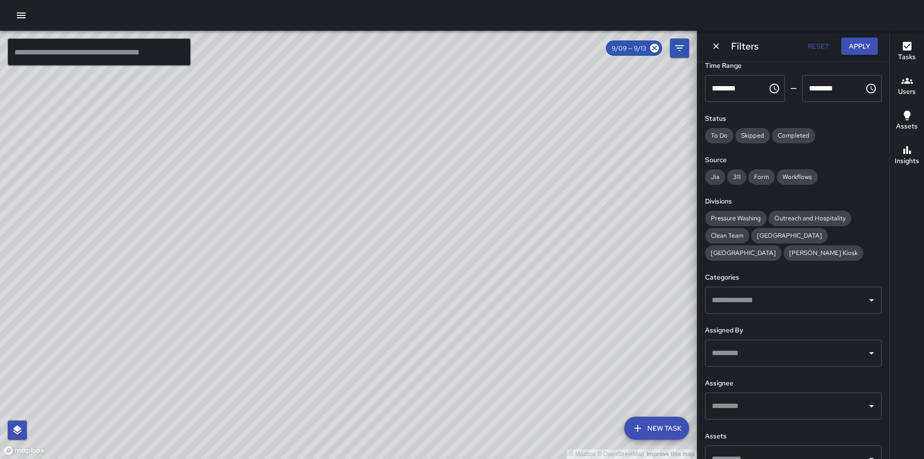
click at [781, 409] on input "text" at bounding box center [785, 406] width 153 height 18
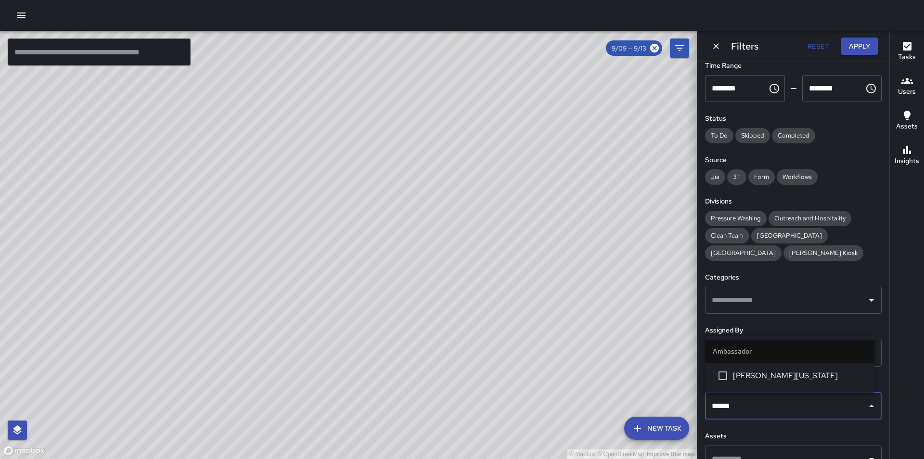
type input "*******"
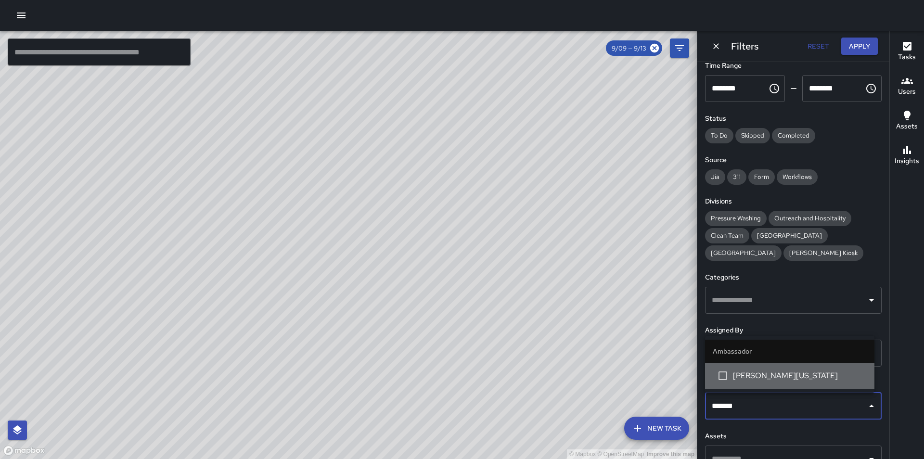
click at [779, 377] on span "Leonard Washington" at bounding box center [800, 376] width 134 height 12
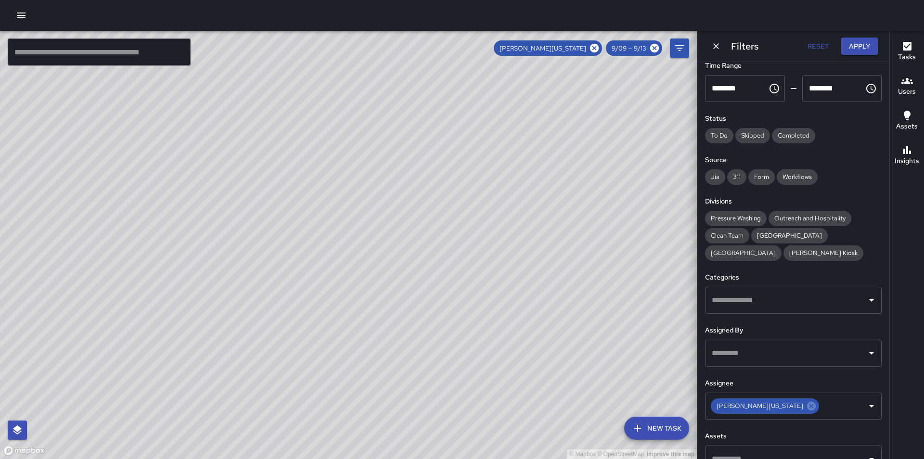
drag, startPoint x: 366, startPoint y: 275, endPoint x: 413, endPoint y: 338, distance: 78.7
click at [413, 338] on div "© Mapbox © OpenStreetMap Improve this map" at bounding box center [348, 245] width 697 height 428
click at [594, 50] on icon at bounding box center [594, 48] width 11 height 11
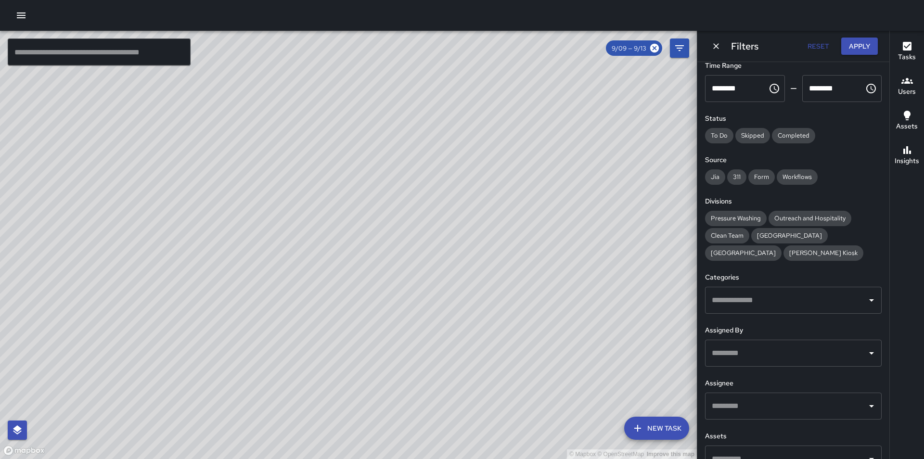
click at [734, 408] on input "text" at bounding box center [785, 406] width 153 height 18
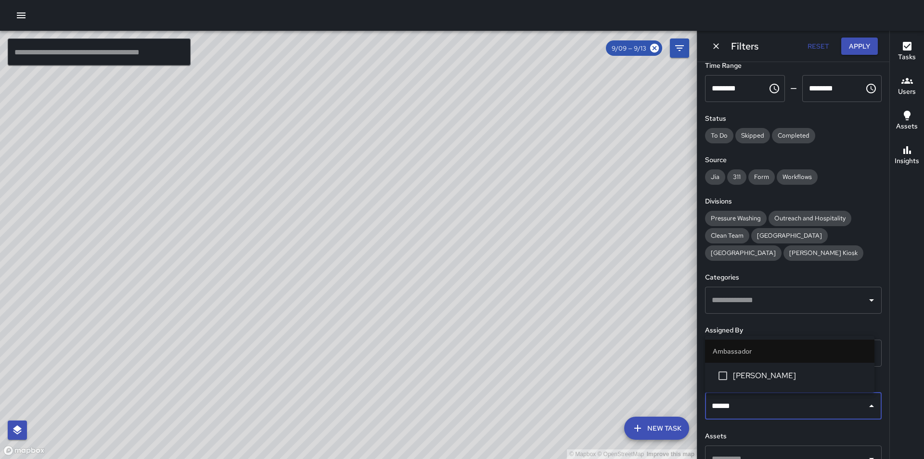
type input "*******"
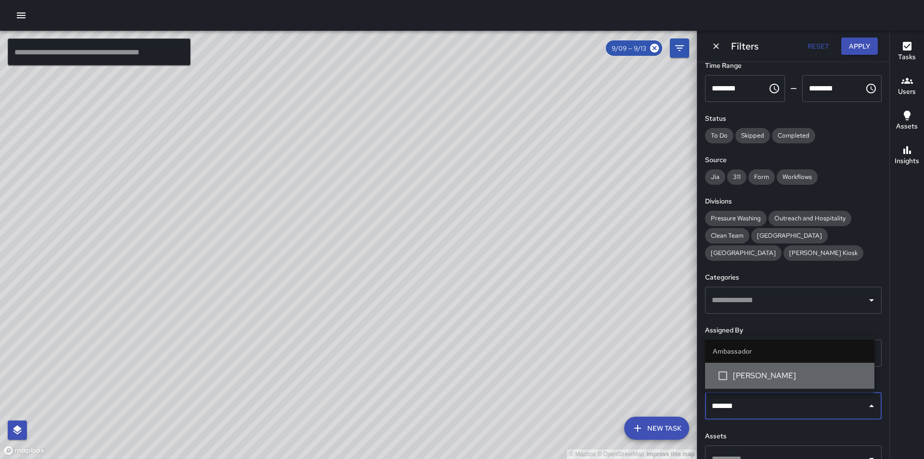
click at [757, 379] on span "[PERSON_NAME]" at bounding box center [800, 376] width 134 height 12
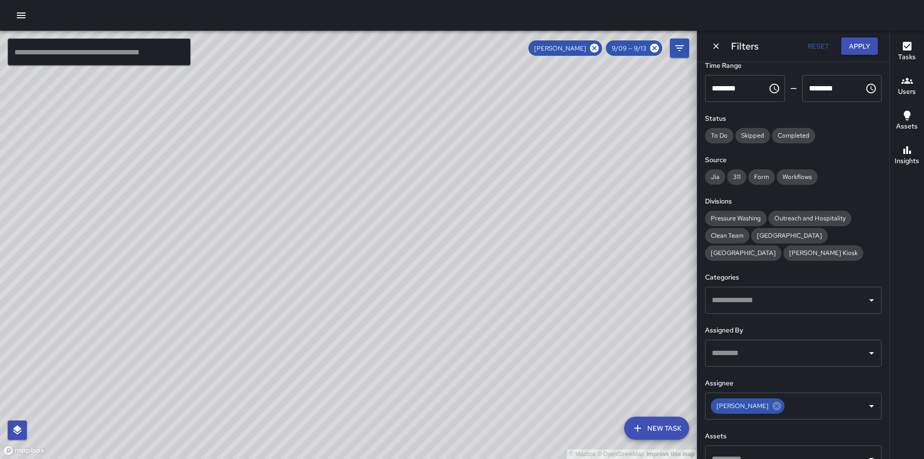
drag, startPoint x: 135, startPoint y: 355, endPoint x: 308, endPoint y: 331, distance: 174.8
click at [308, 331] on div "© Mapbox © OpenStreetMap Improve this map" at bounding box center [348, 245] width 697 height 428
drag, startPoint x: 432, startPoint y: 226, endPoint x: 437, endPoint y: 194, distance: 31.6
click at [437, 194] on div "© Mapbox © OpenStreetMap Improve this map" at bounding box center [348, 245] width 697 height 428
click at [595, 47] on icon at bounding box center [594, 48] width 9 height 9
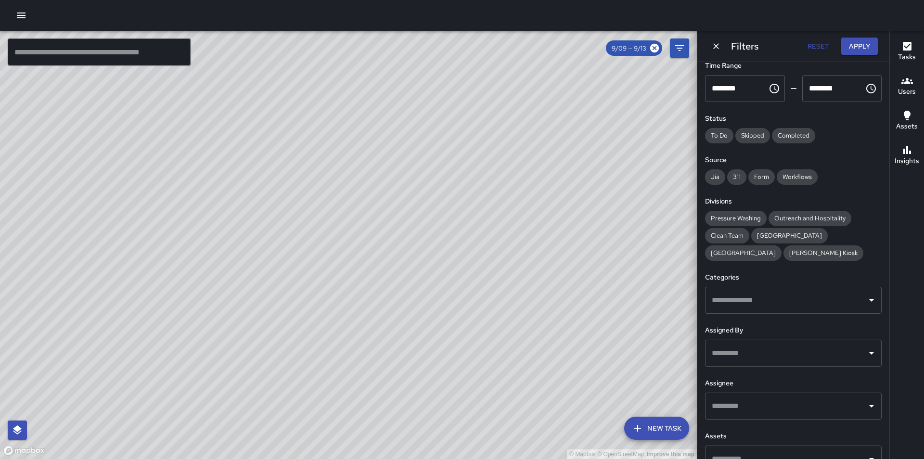
click at [767, 408] on input "text" at bounding box center [785, 406] width 153 height 18
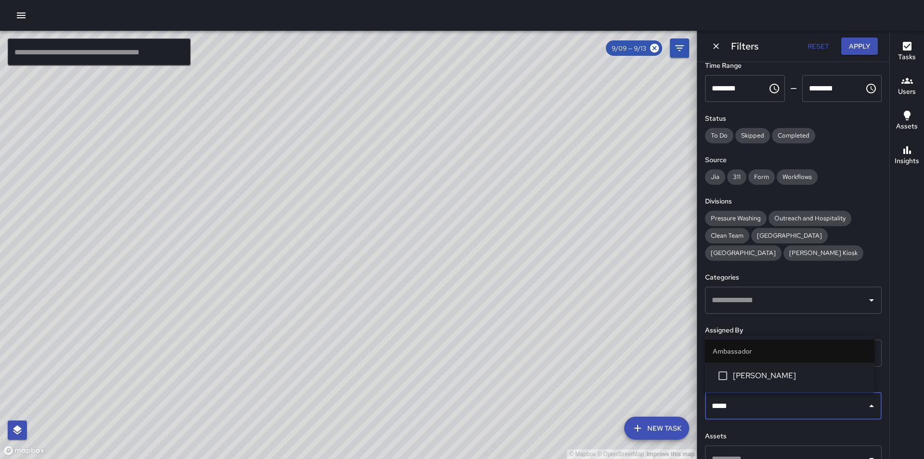
type input "******"
click at [781, 383] on li "Victoriano Parra" at bounding box center [789, 376] width 169 height 26
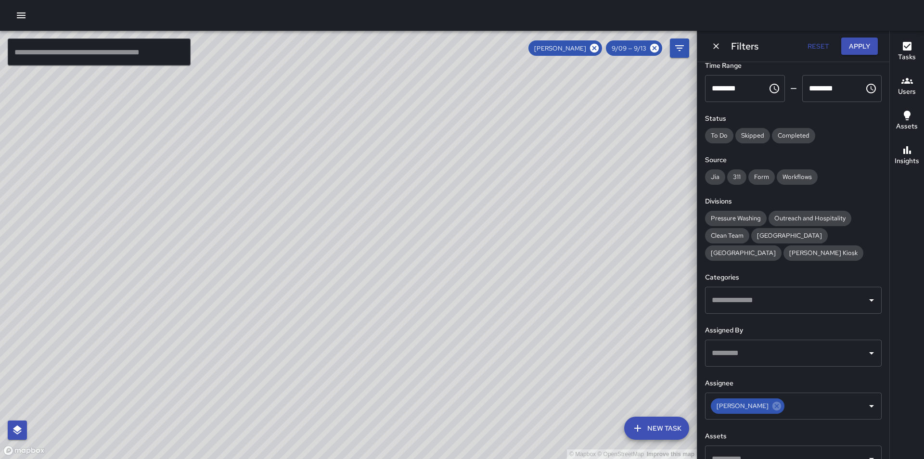
drag, startPoint x: 486, startPoint y: 203, endPoint x: 487, endPoint y: 336, distance: 132.3
click at [487, 336] on div "© Mapbox © OpenStreetMap Improve this map" at bounding box center [348, 245] width 697 height 428
drag, startPoint x: 407, startPoint y: 329, endPoint x: 468, endPoint y: 238, distance: 109.3
click at [468, 238] on div "© Mapbox © OpenStreetMap Improve this map" at bounding box center [348, 245] width 697 height 428
drag, startPoint x: 458, startPoint y: 239, endPoint x: 427, endPoint y: 253, distance: 34.4
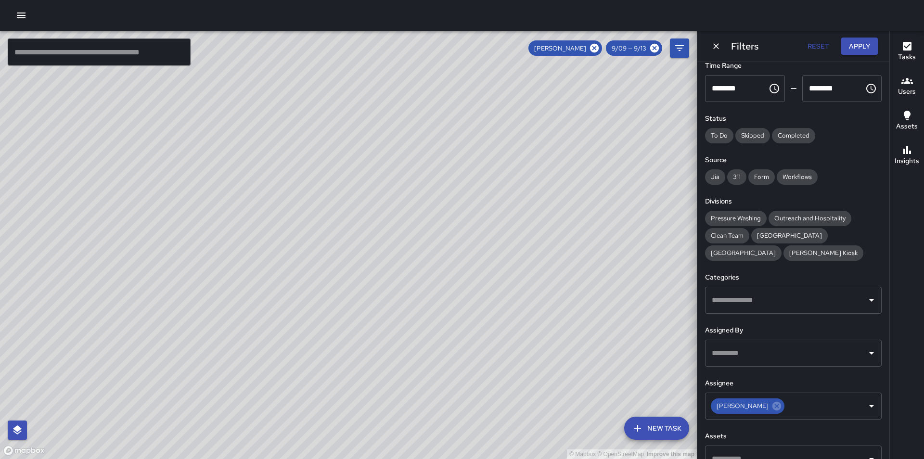
click at [427, 253] on div "© Mapbox © OpenStreetMap Improve this map VP Victoriano Parra Ambassador Tasks …" at bounding box center [348, 245] width 697 height 428
click at [597, 48] on icon at bounding box center [594, 48] width 9 height 9
click at [653, 46] on icon at bounding box center [654, 48] width 11 height 11
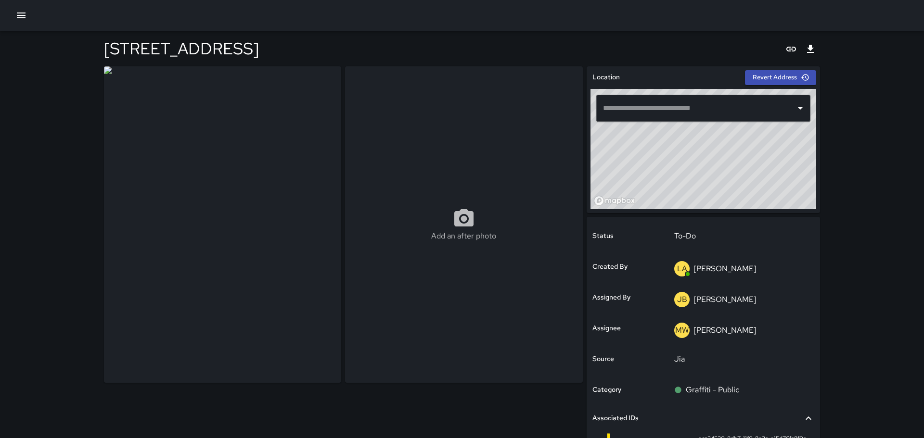
type input "**********"
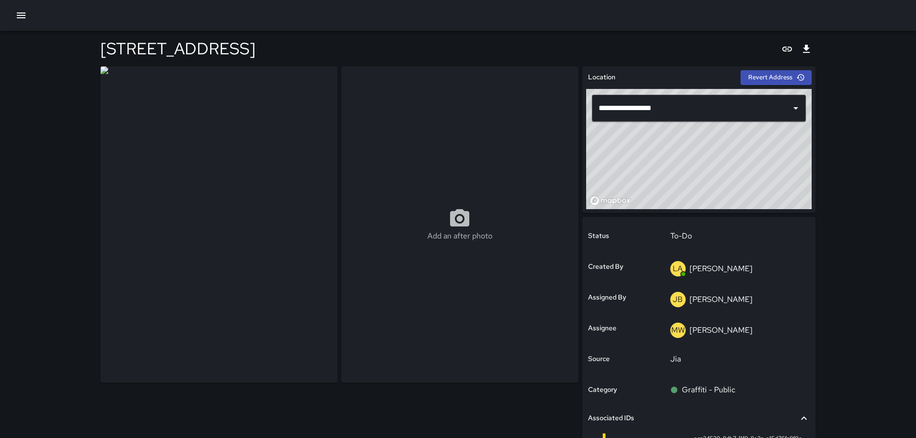
type input "**********"
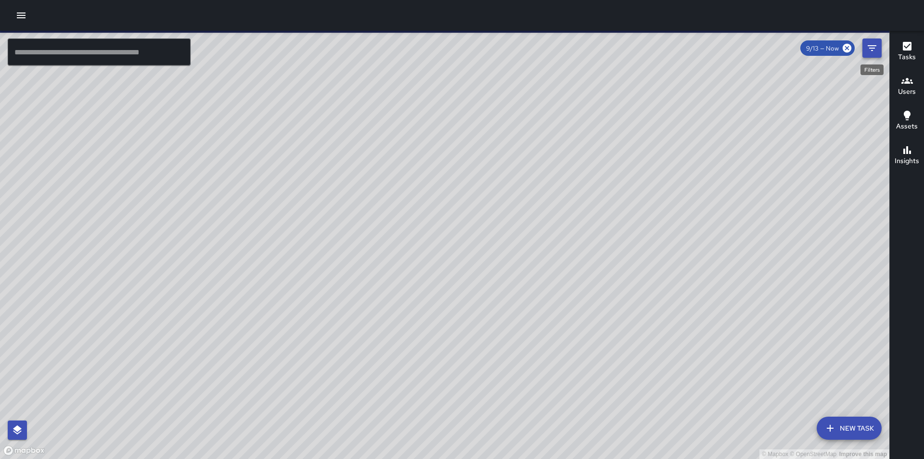
click at [873, 50] on icon "Filters" at bounding box center [872, 48] width 12 height 12
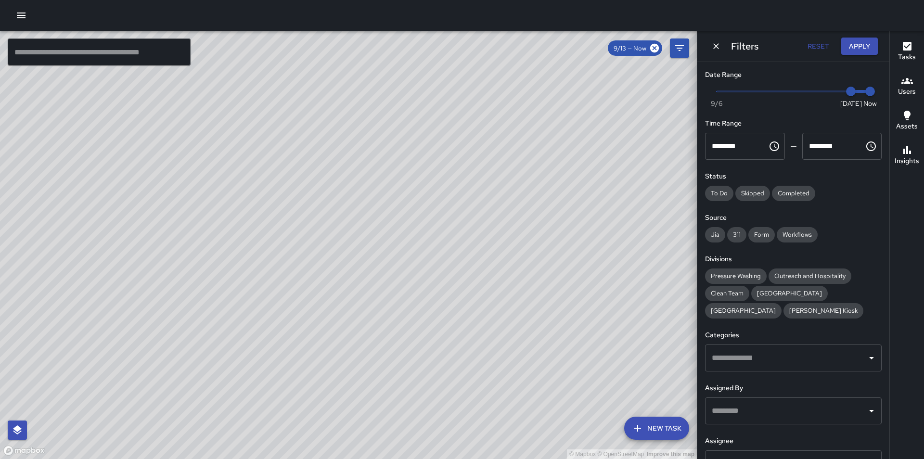
type input "*"
click at [829, 90] on span "Now Today 9/6 9/12 2:58 pm" at bounding box center [792, 91] width 153 height 14
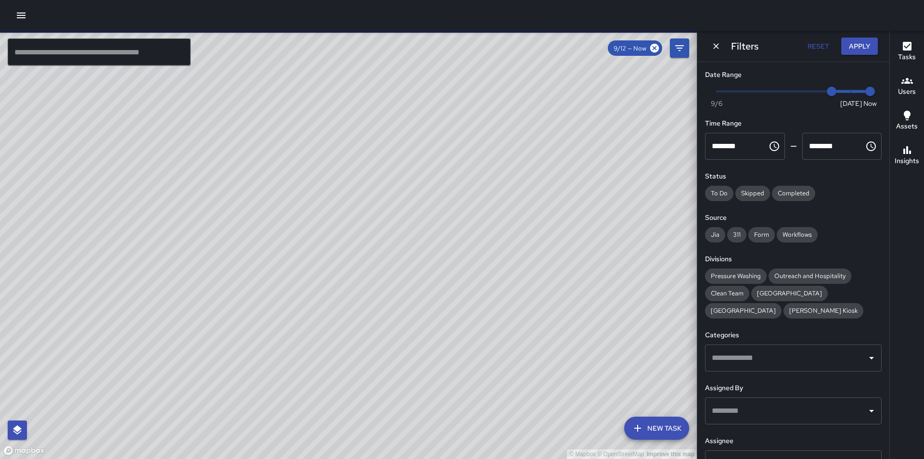
click at [844, 92] on span at bounding box center [850, 91] width 39 height 3
type input "*"
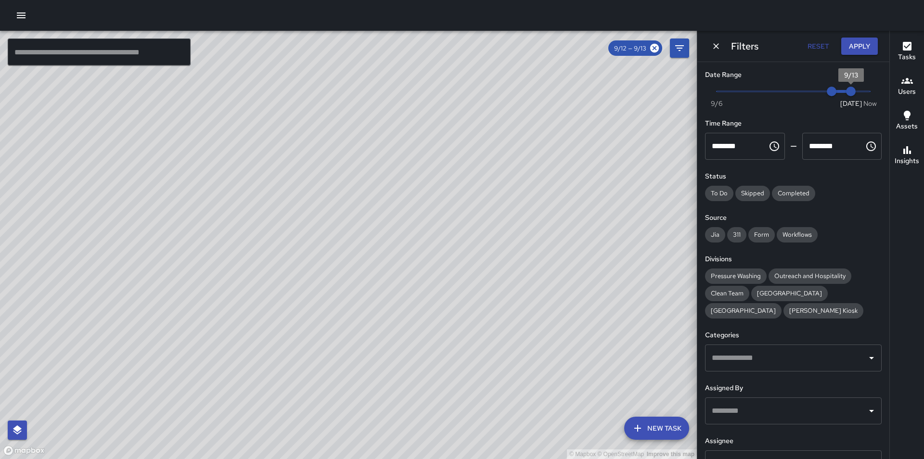
click at [760, 455] on input "text" at bounding box center [785, 464] width 153 height 18
